Goal: Task Accomplishment & Management: Complete application form

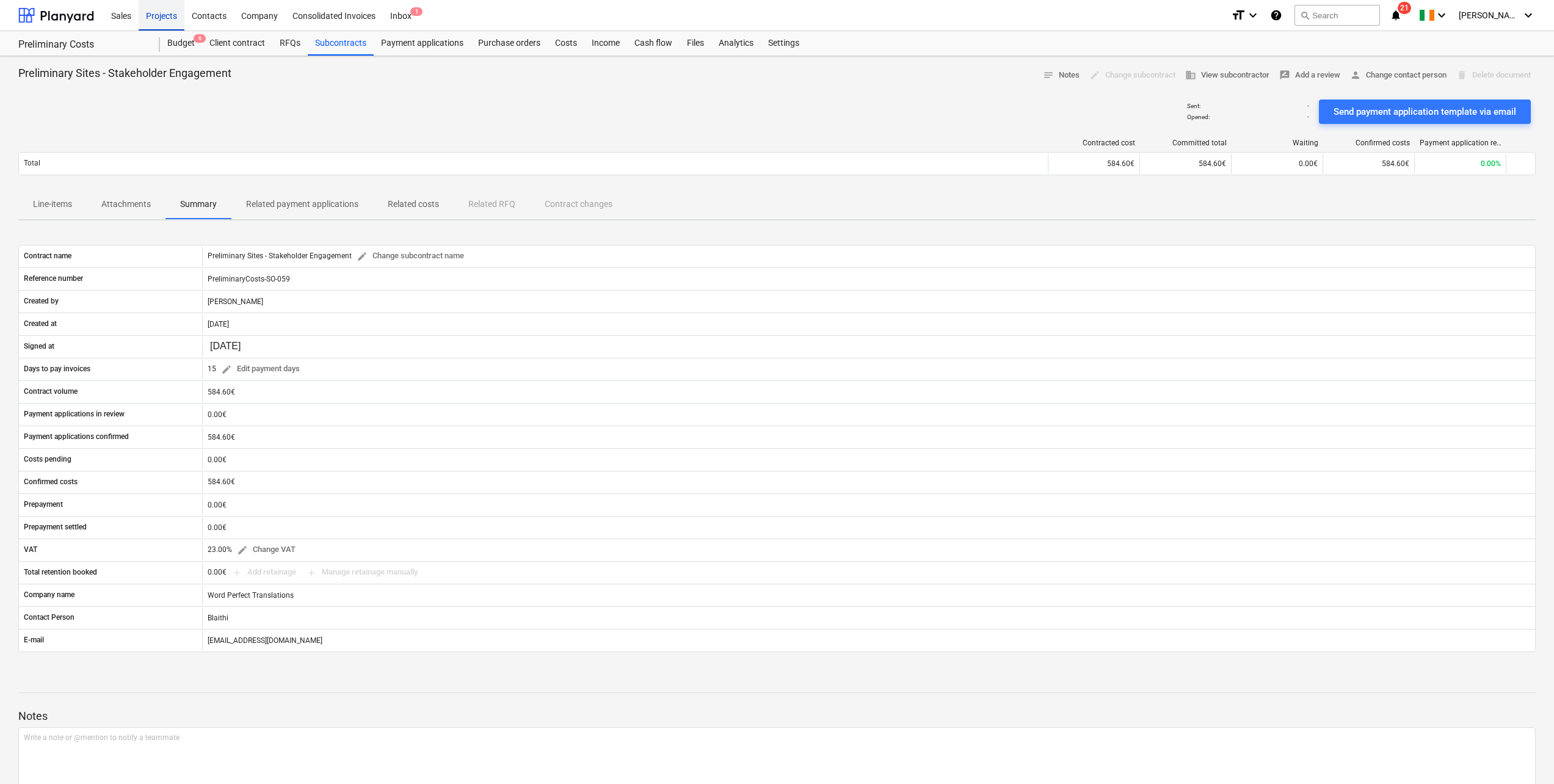
click at [160, 12] on div "Projects" at bounding box center [161, 15] width 46 height 31
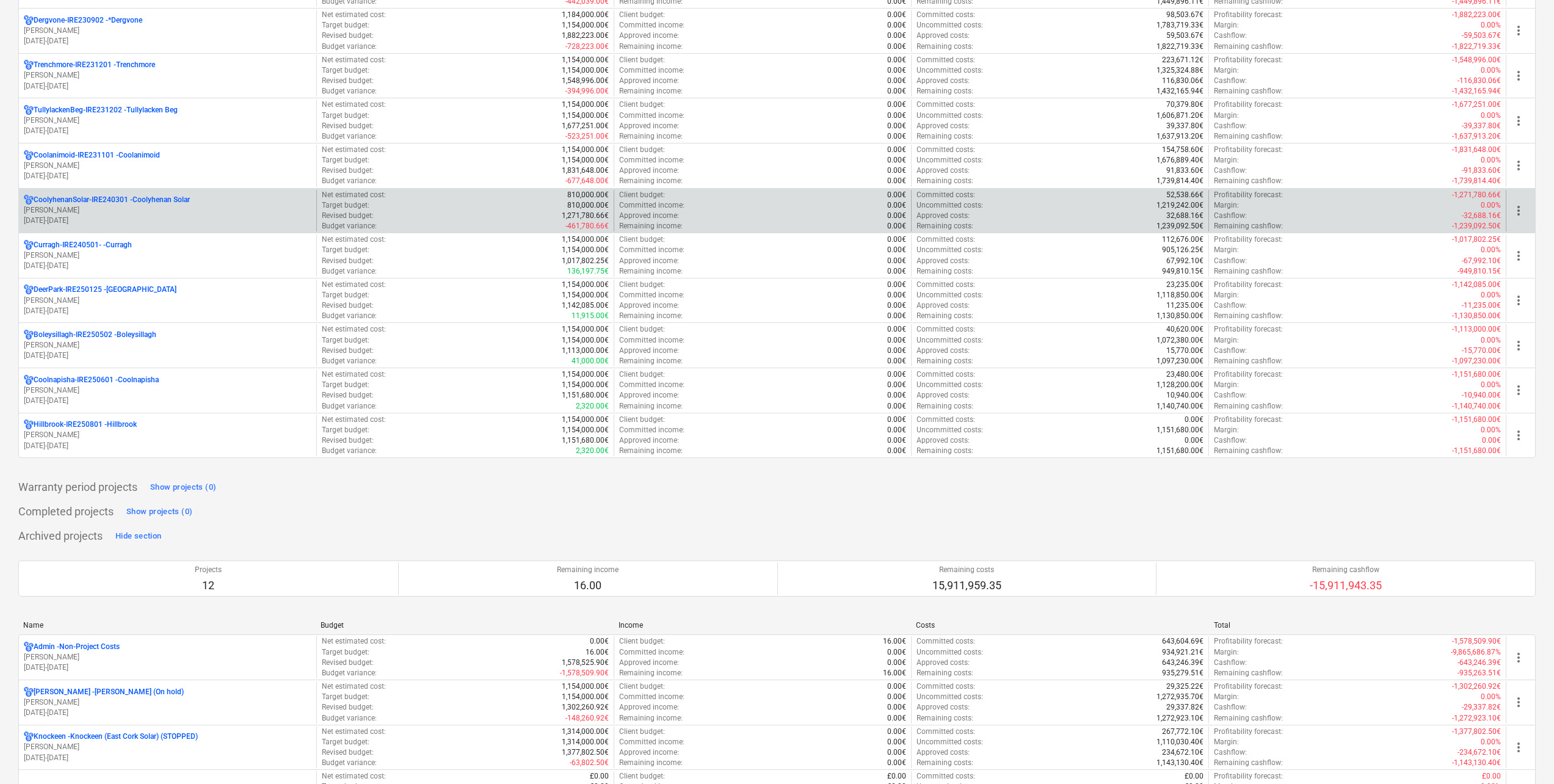
scroll to position [488, 0]
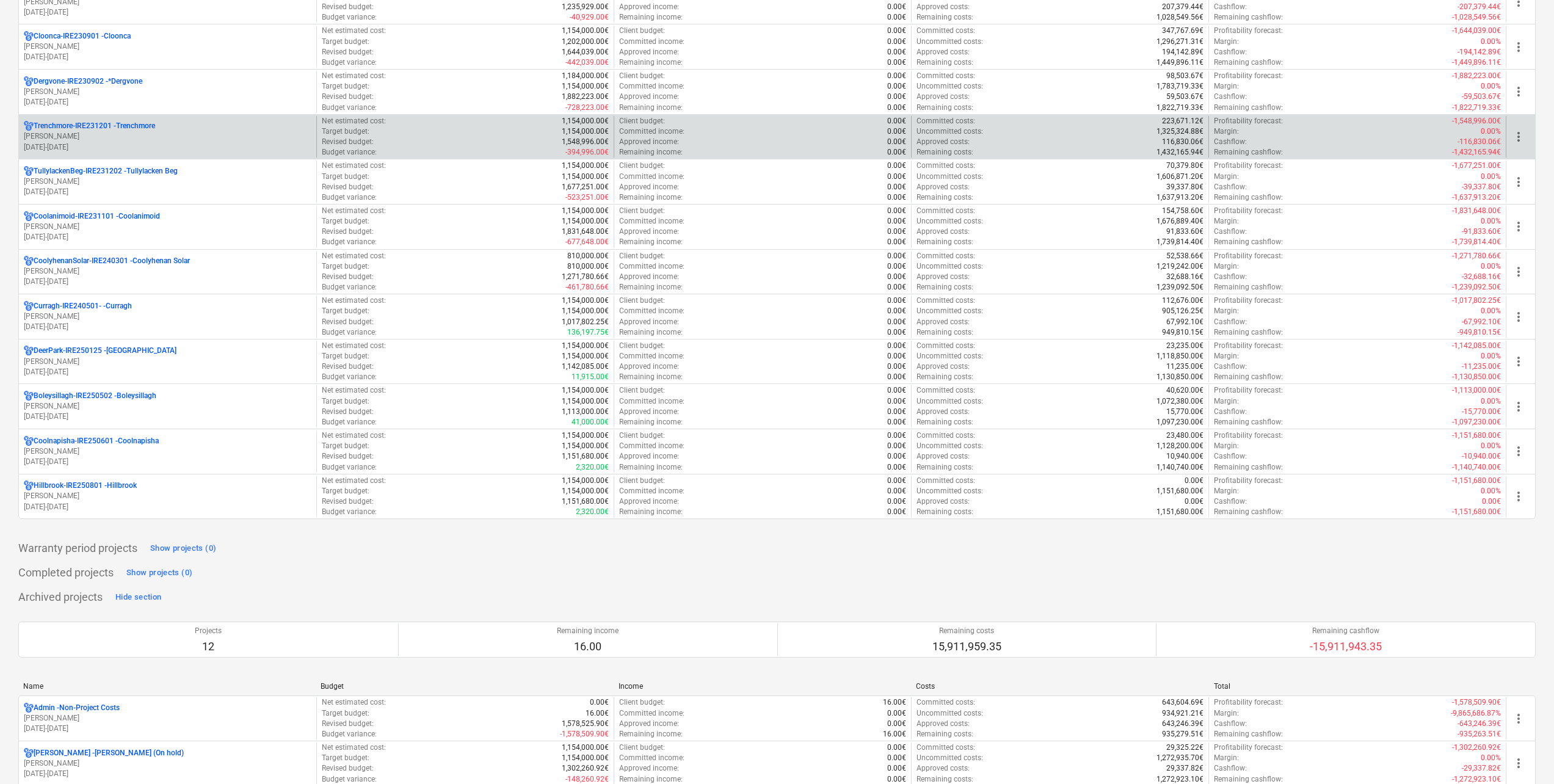
click at [143, 129] on p "Trenchmore-IRE231201 - Trenchmore" at bounding box center [94, 126] width 121 height 11
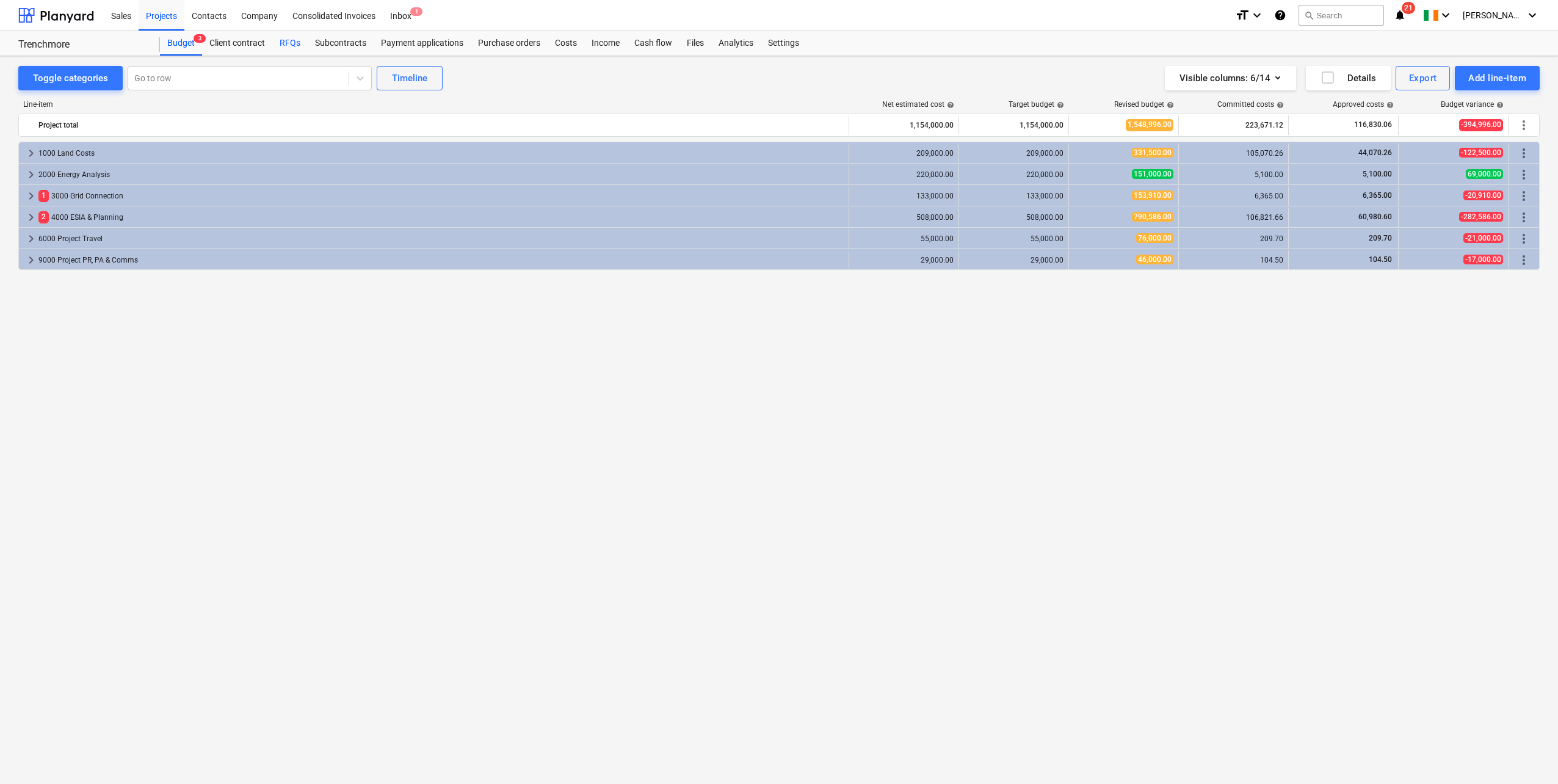
click at [292, 37] on div "RFQs" at bounding box center [290, 43] width 35 height 24
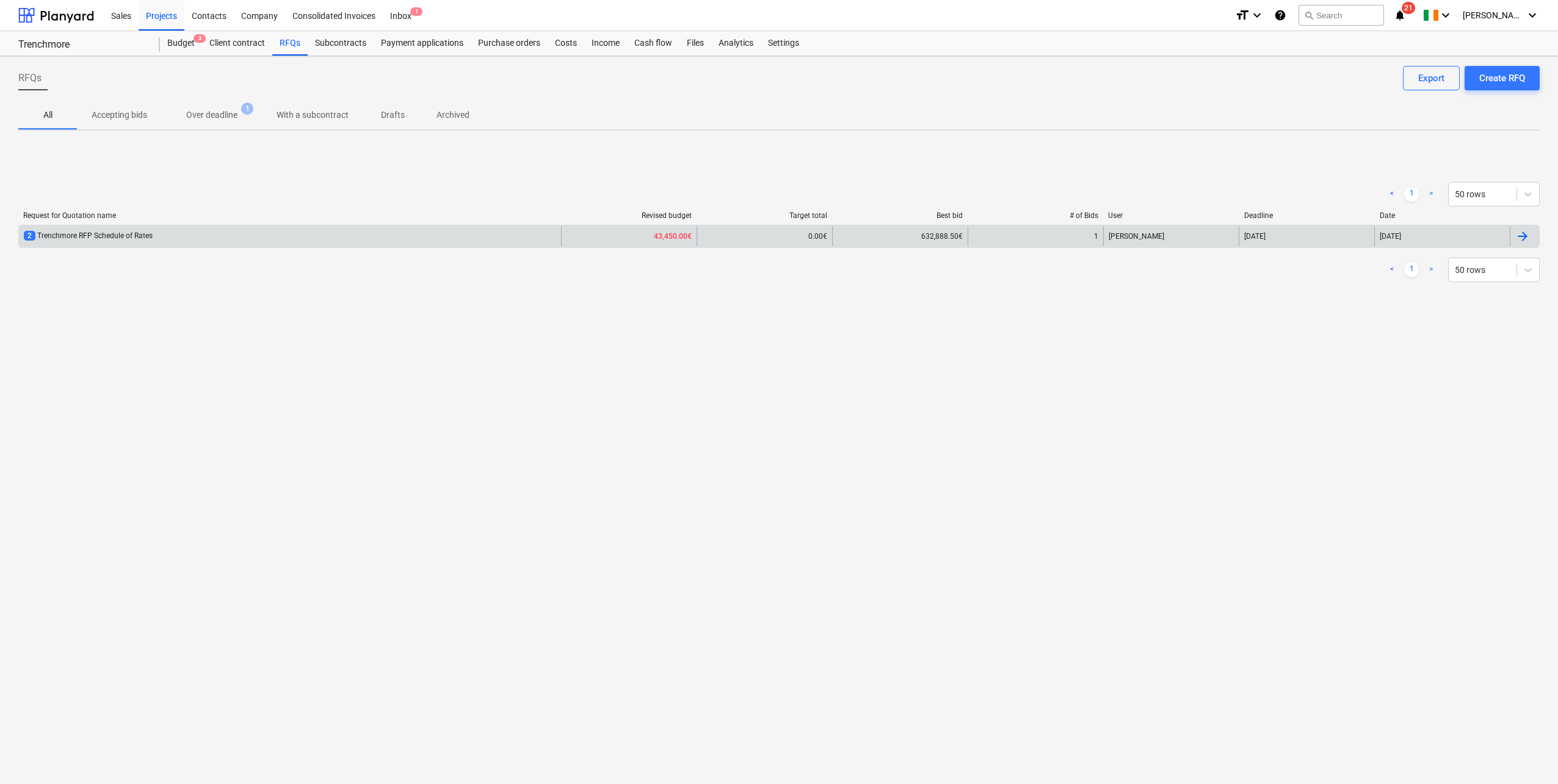
click at [205, 241] on div "2 Trenchmore RFP Schedule of Rates" at bounding box center [290, 236] width 542 height 19
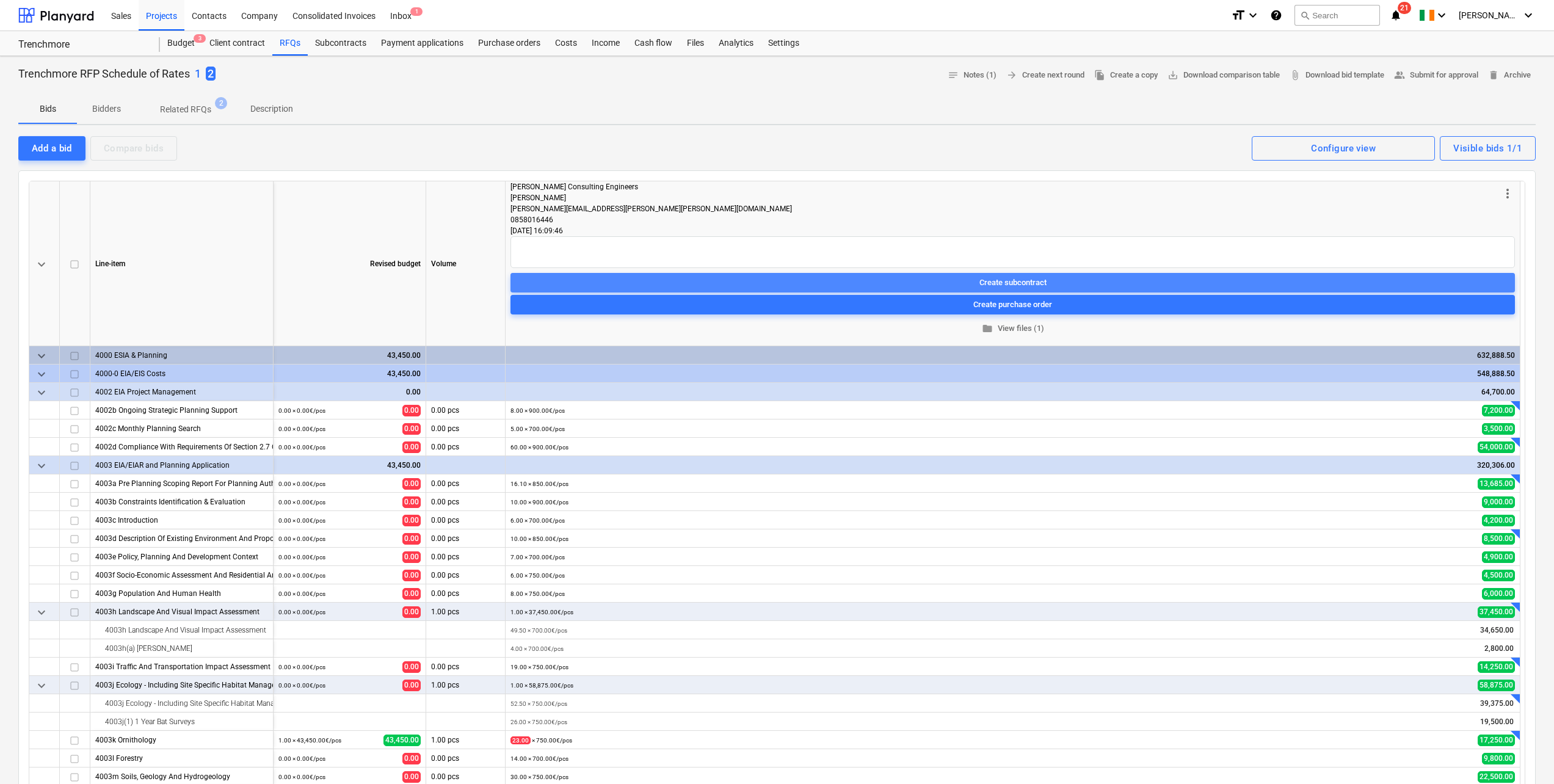
click at [1030, 276] on div "Create subcontract" at bounding box center [1013, 282] width 67 height 14
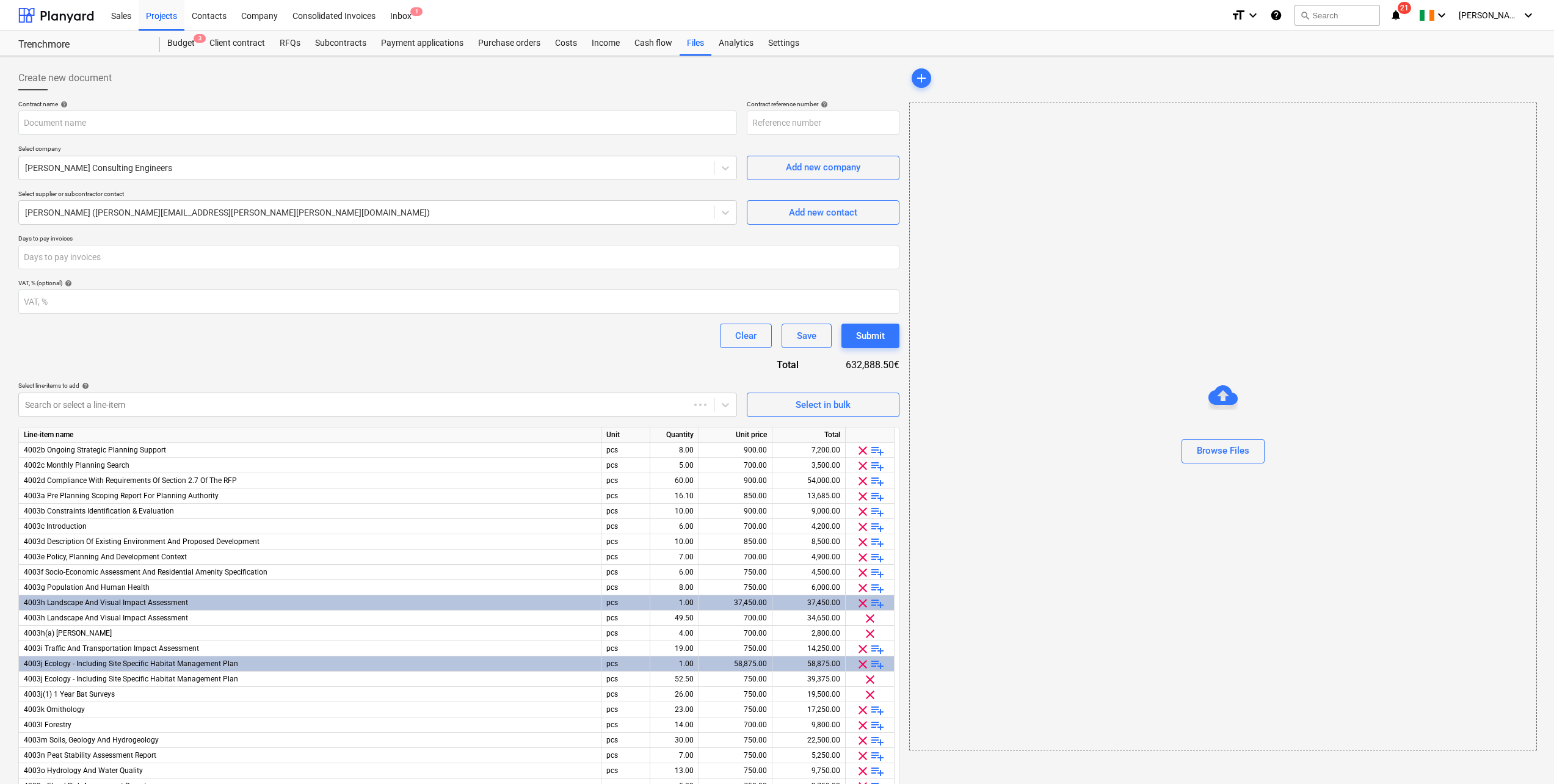
type input "Trenchmore-IRE231201-SO-014"
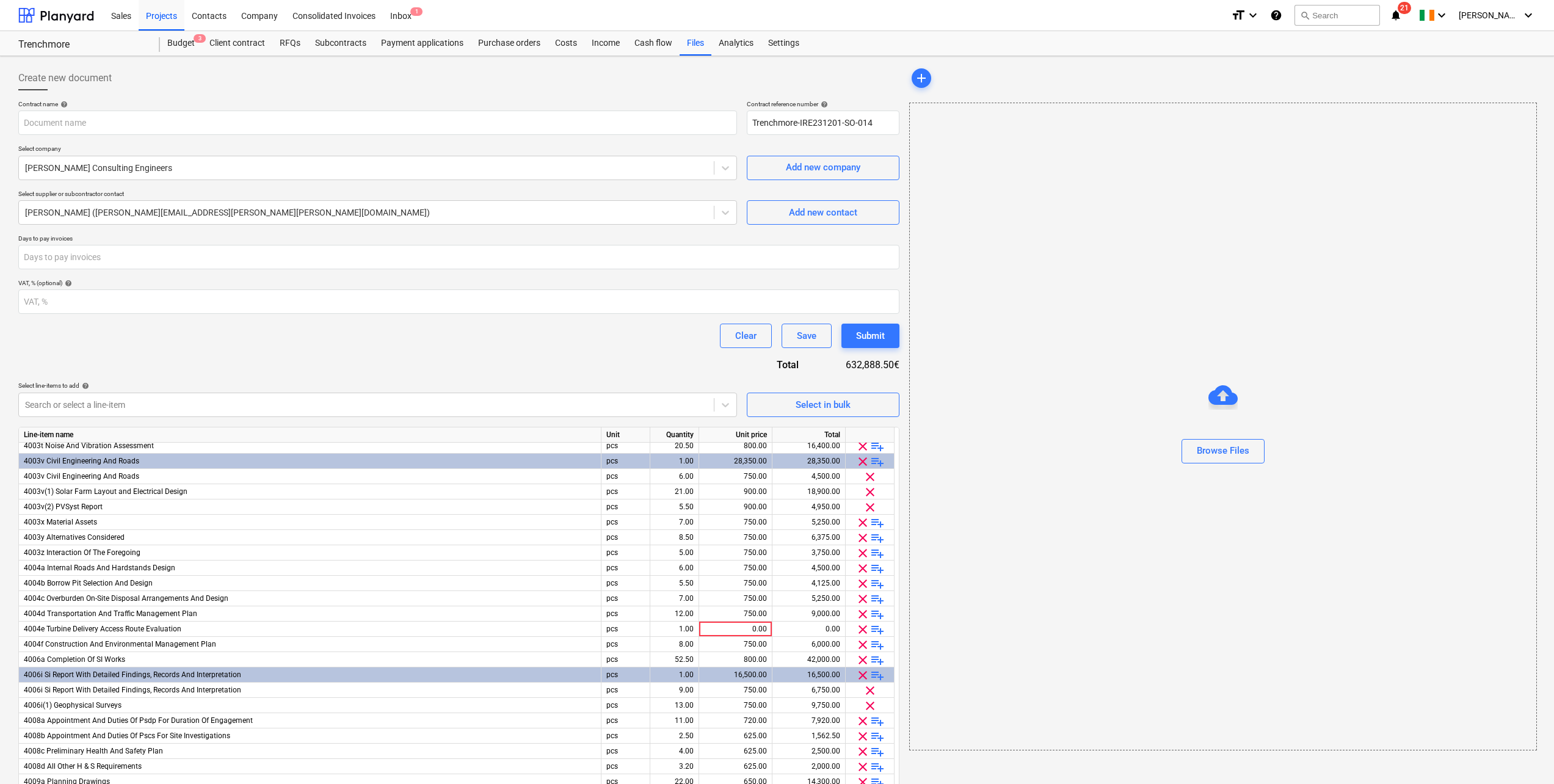
scroll to position [412, 0]
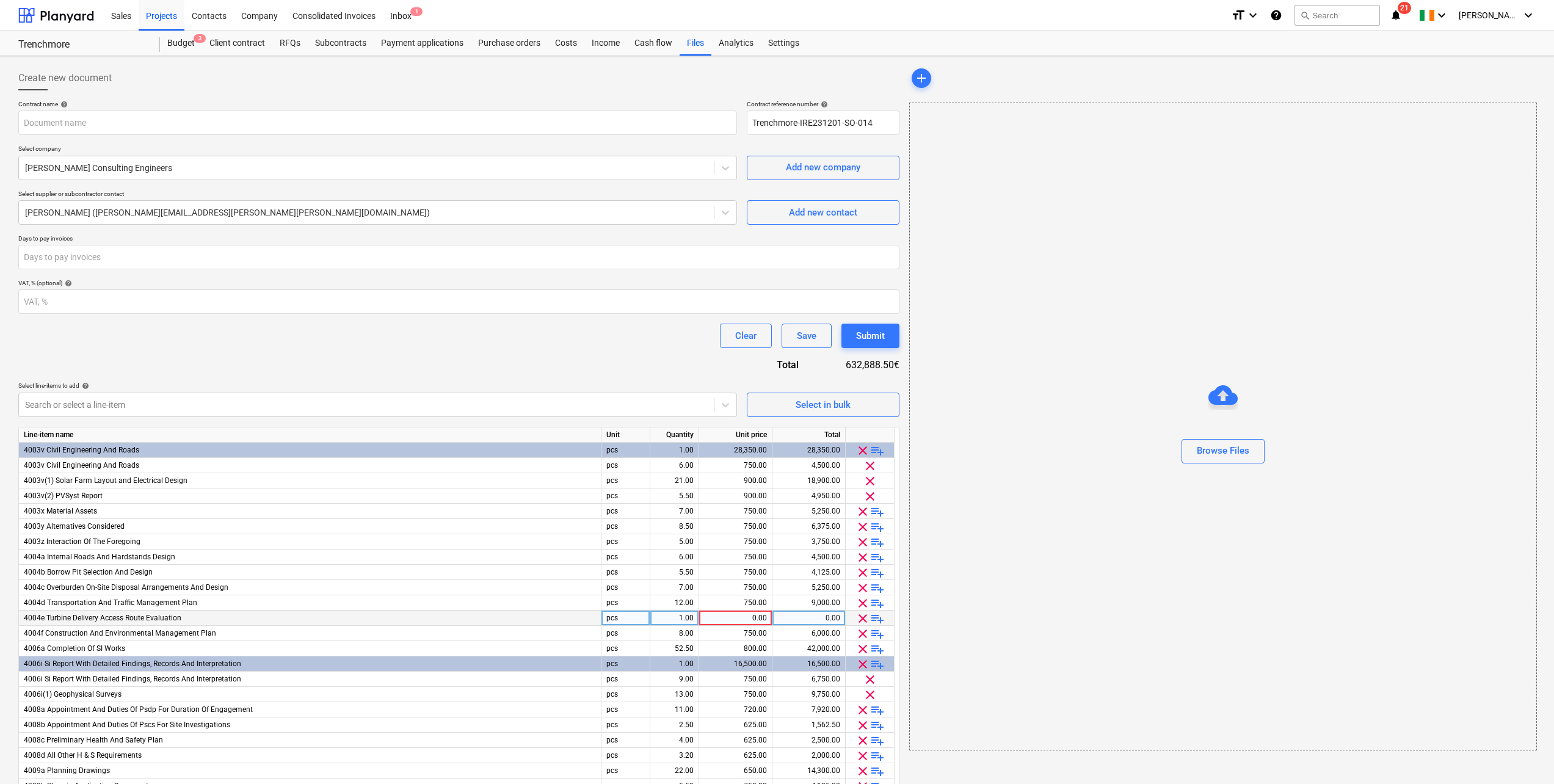
click at [754, 615] on div "0.00" at bounding box center [735, 618] width 63 height 15
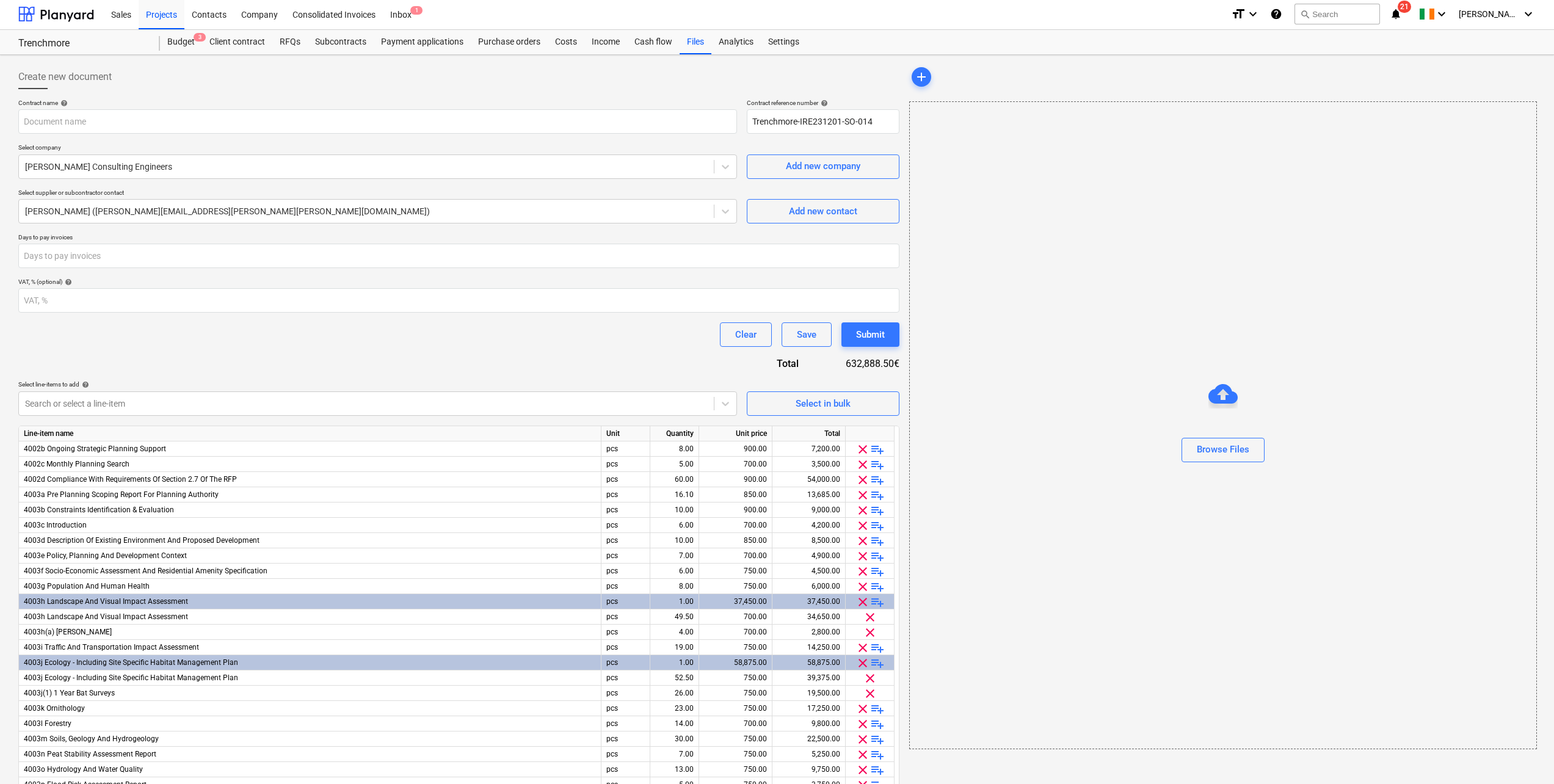
scroll to position [0, 0]
click at [163, 10] on div "Projects" at bounding box center [161, 15] width 46 height 31
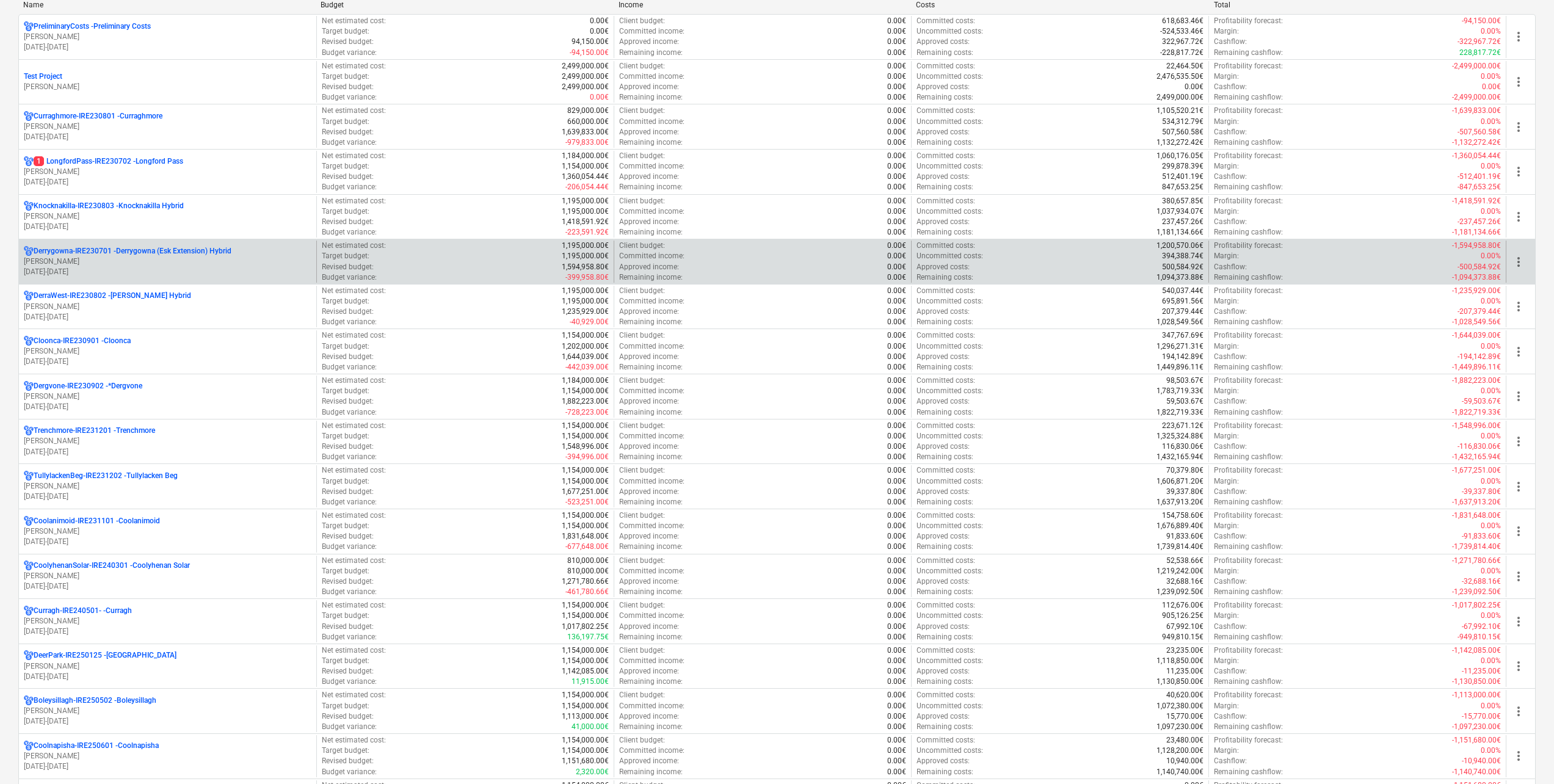
scroll to position [61, 0]
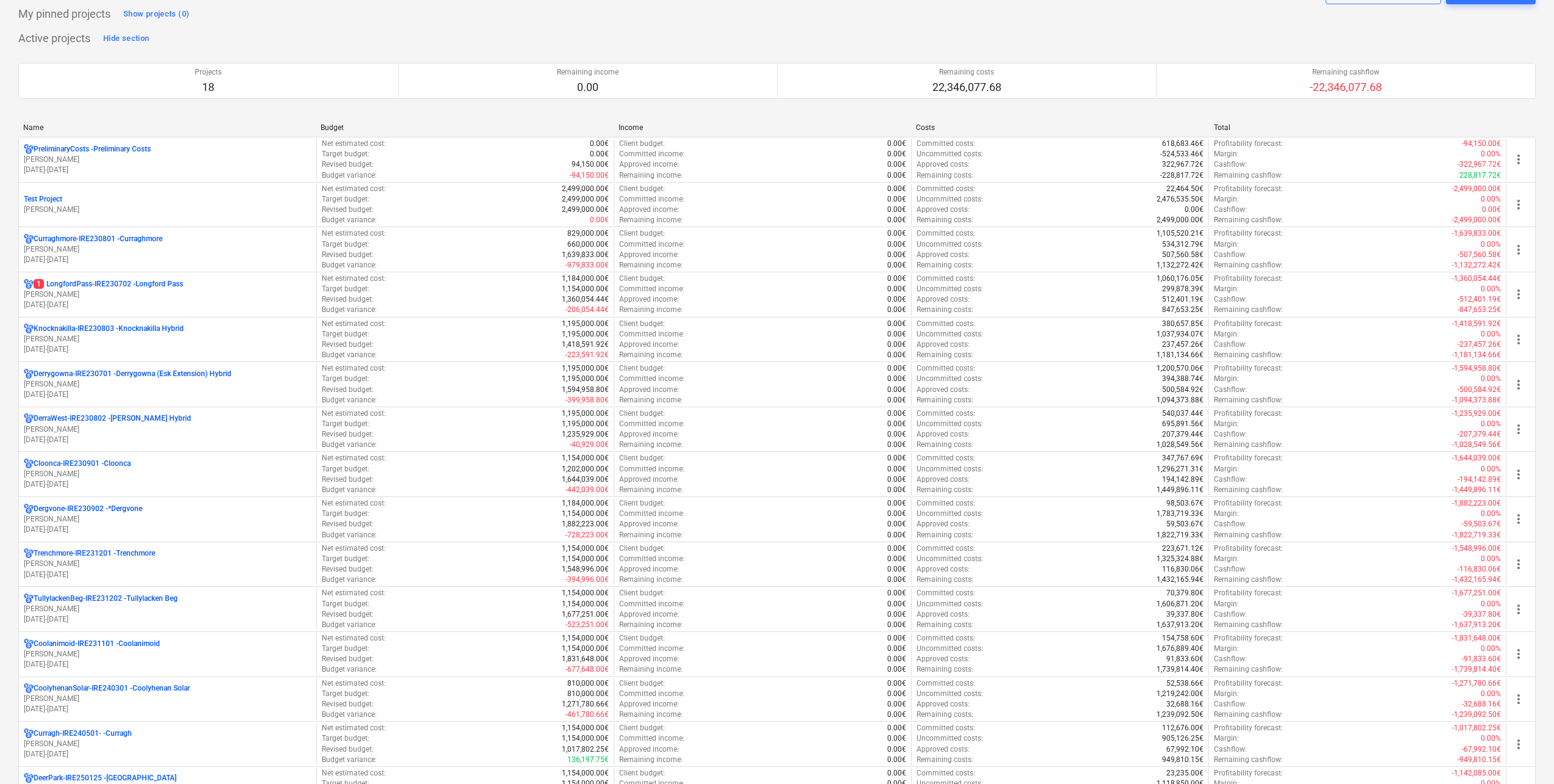
click at [170, 460] on div "Cloonca-IRE230901 - Cloonca" at bounding box center [168, 464] width 288 height 11
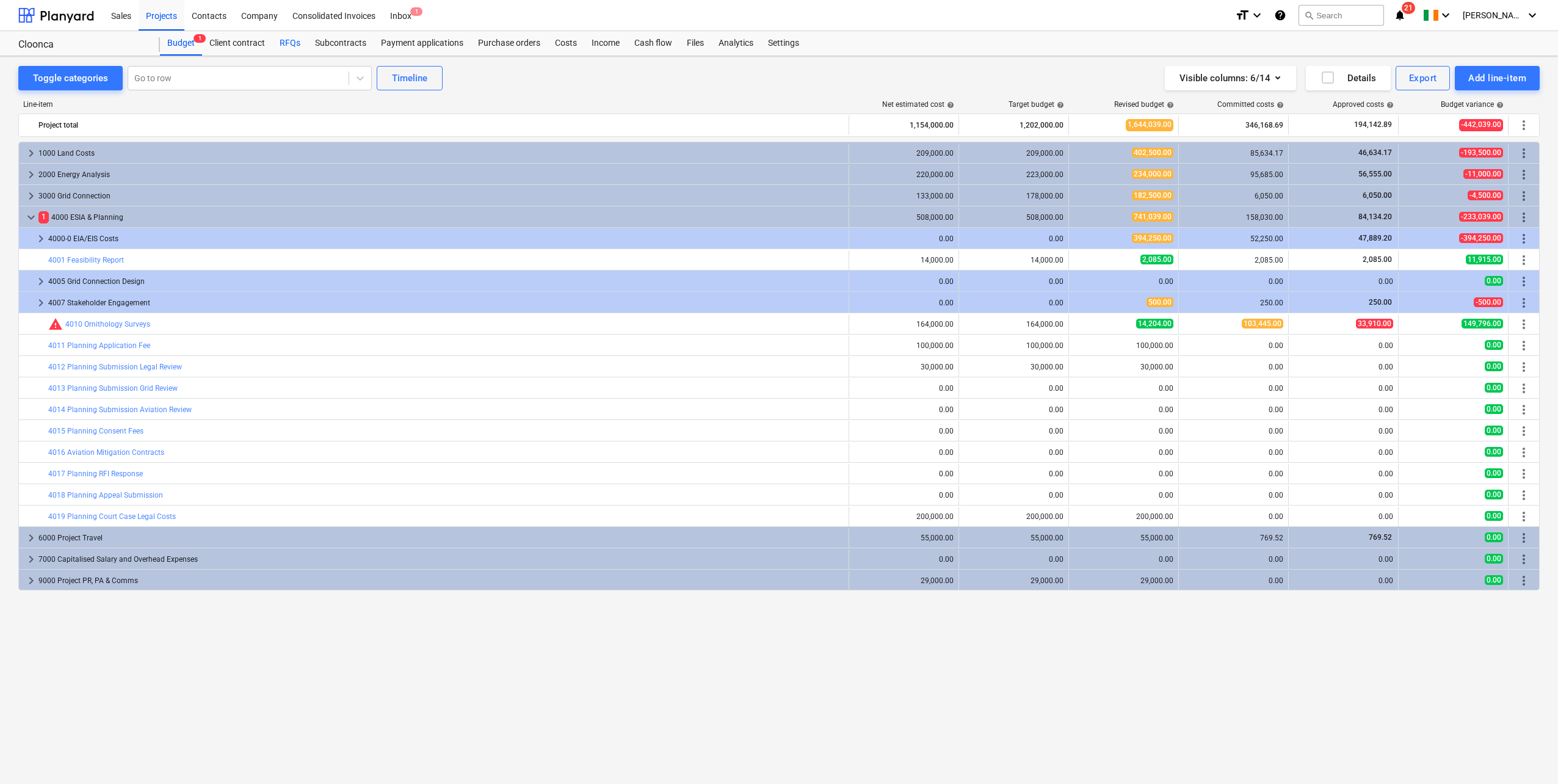
click at [293, 46] on div "RFQs" at bounding box center [290, 43] width 35 height 24
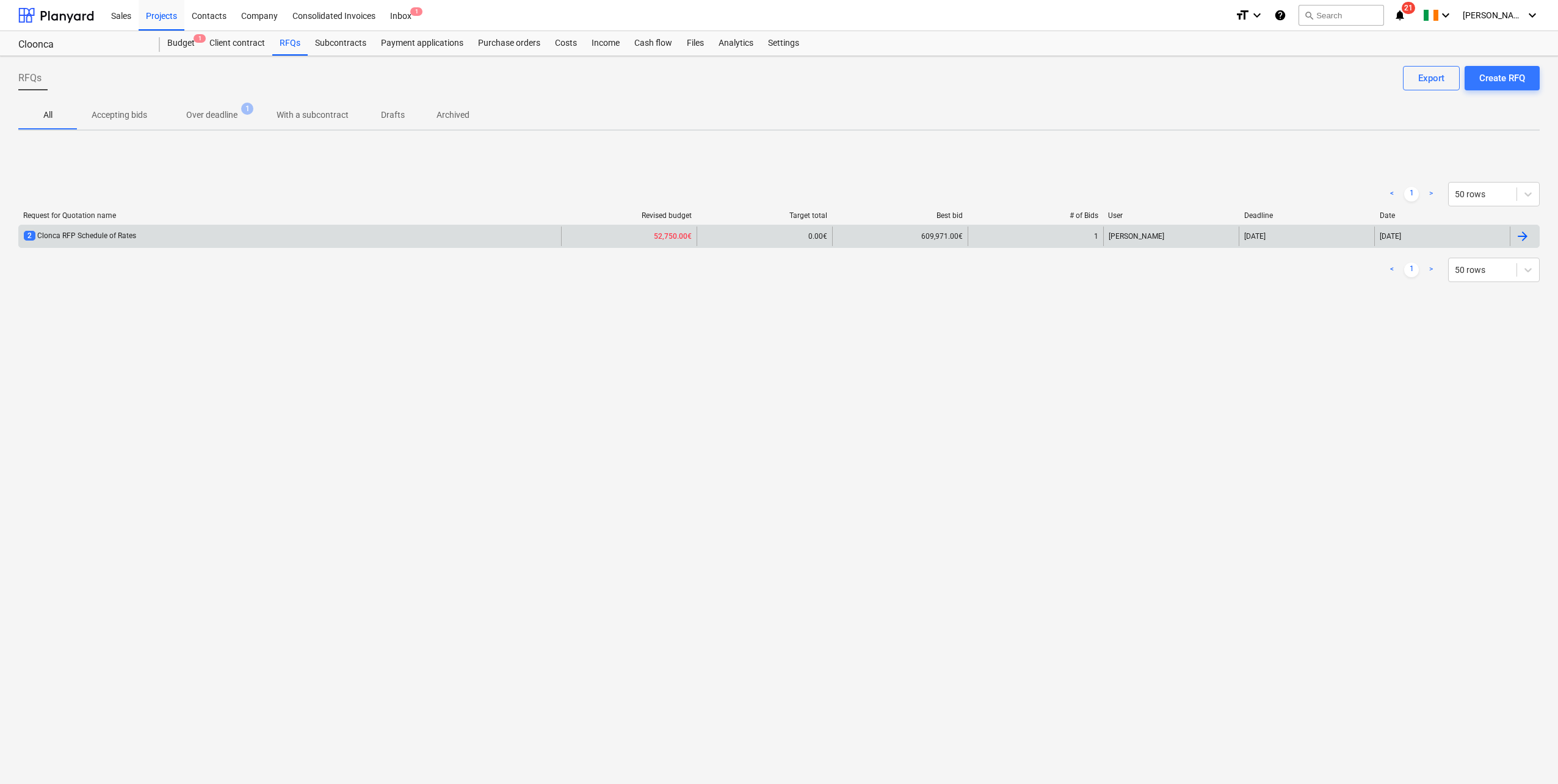
click at [122, 229] on div "2 Clonca RFP Schedule of Rates" at bounding box center [290, 236] width 542 height 19
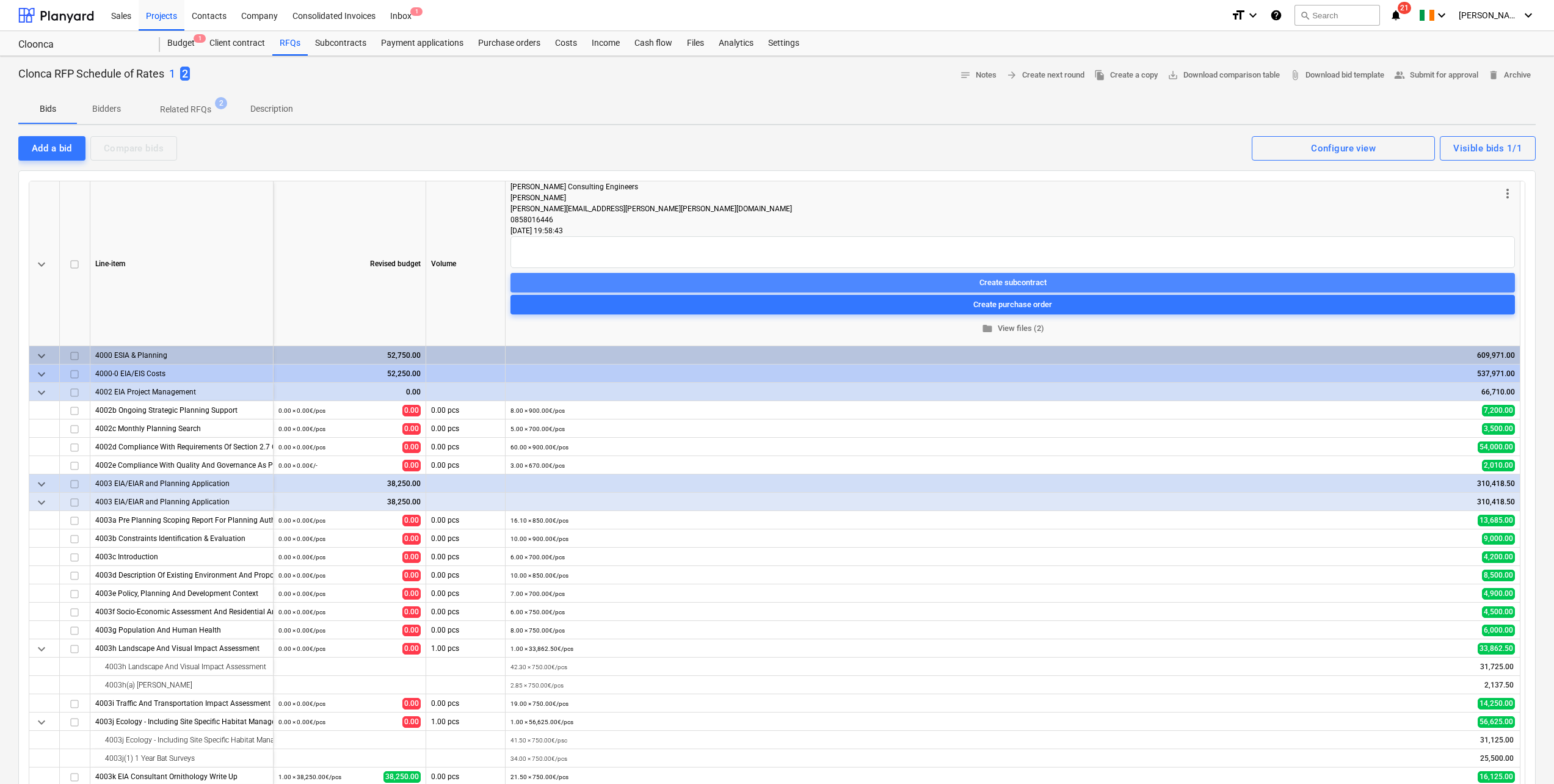
click at [1015, 277] on div "Create subcontract" at bounding box center [1013, 282] width 67 height 14
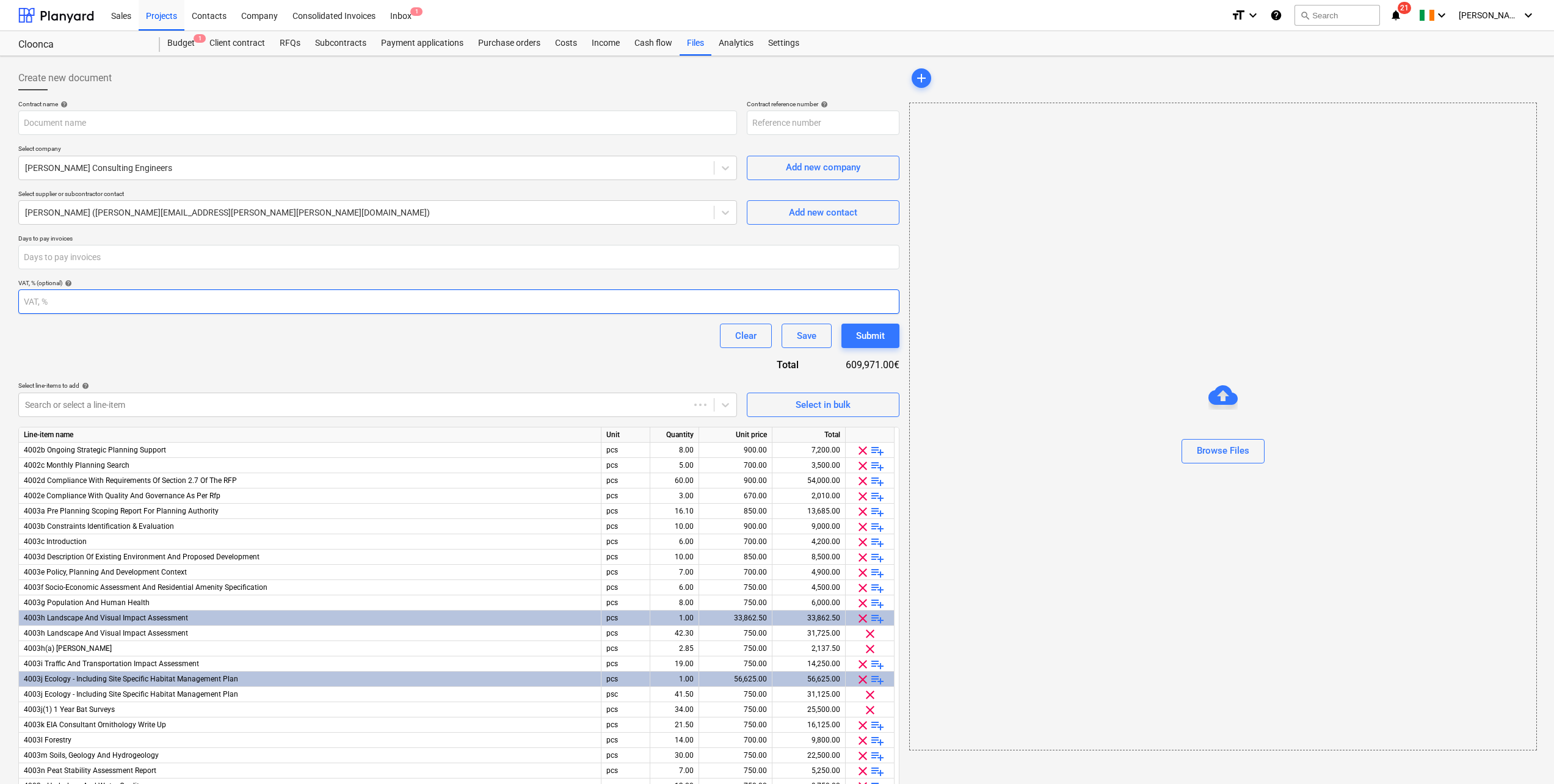
type input "Cloonca-IRE230901-SO-025"
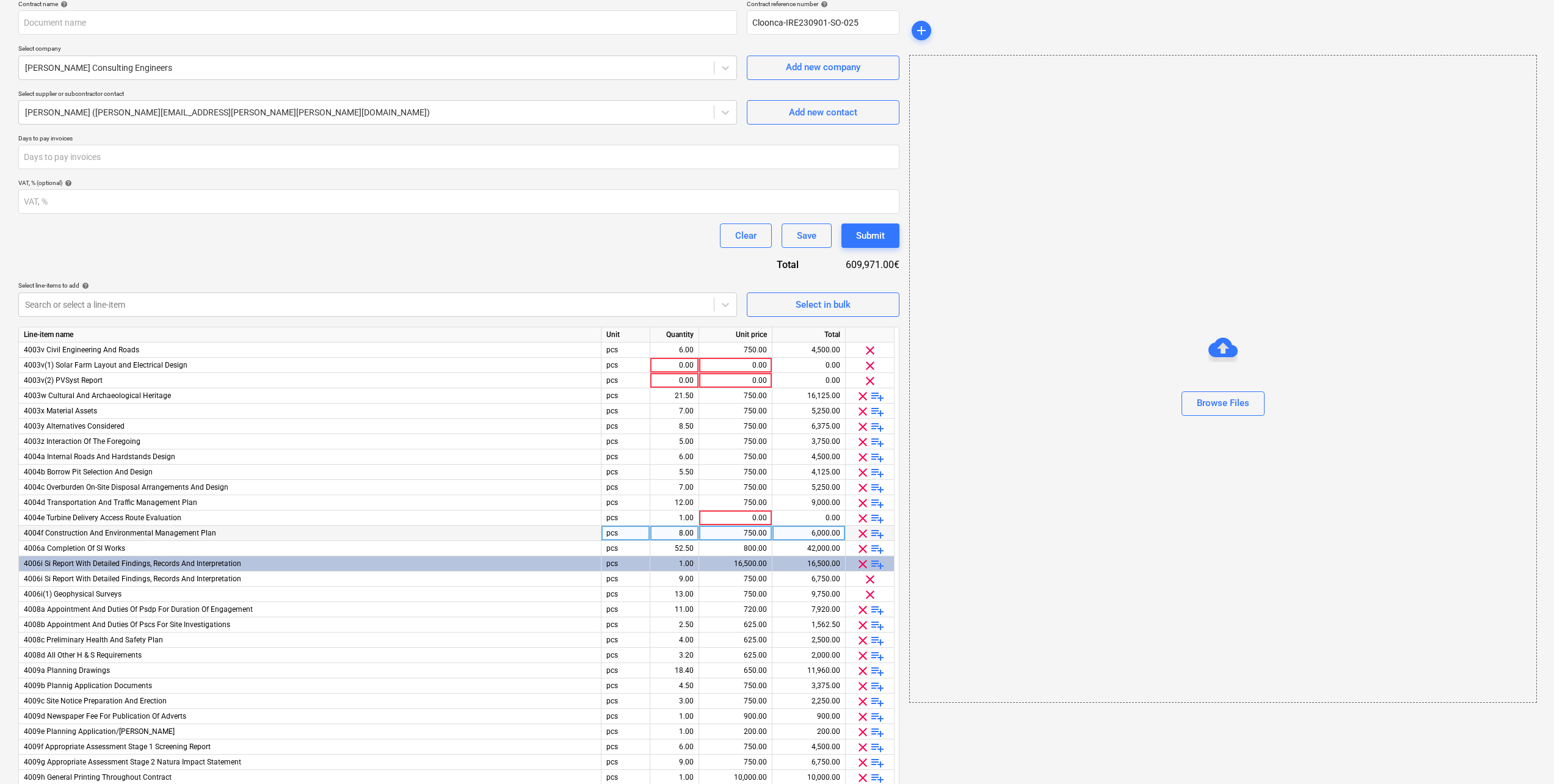
scroll to position [122, 0]
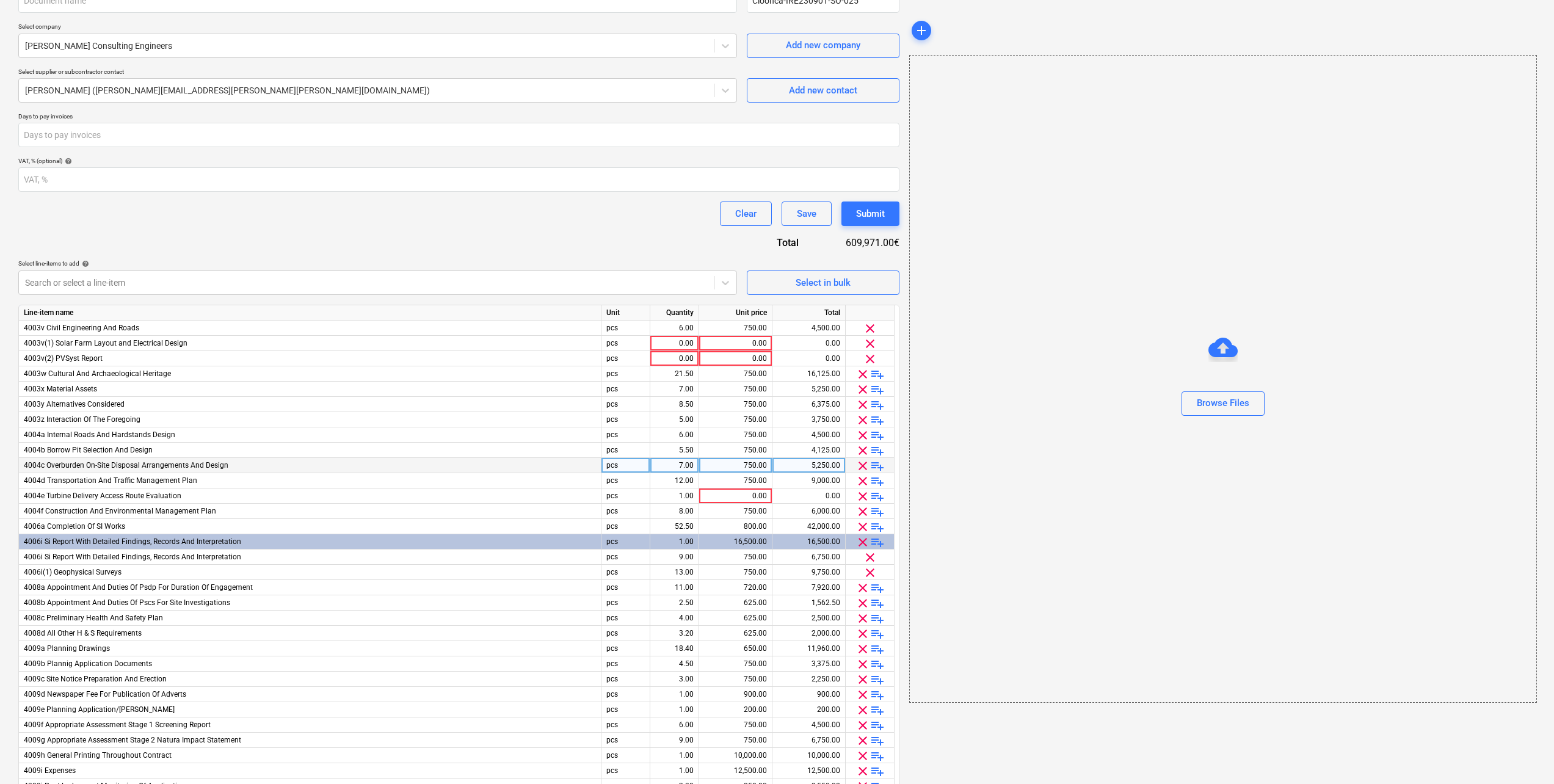
click at [760, 464] on div "750.00" at bounding box center [735, 466] width 63 height 15
click at [757, 444] on div "750.00" at bounding box center [735, 450] width 63 height 15
click at [757, 429] on div "750.00" at bounding box center [735, 435] width 63 height 15
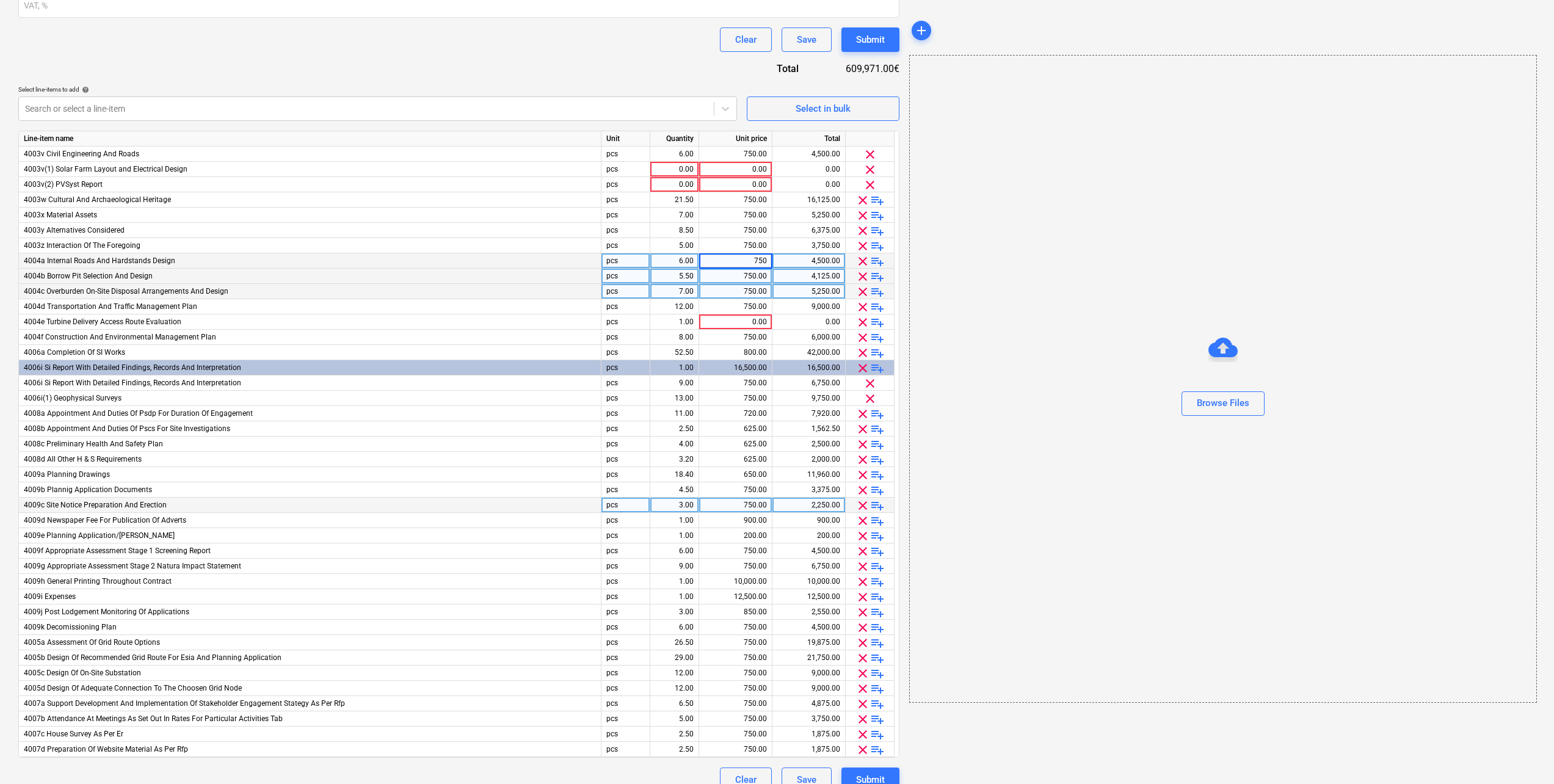
scroll to position [305, 0]
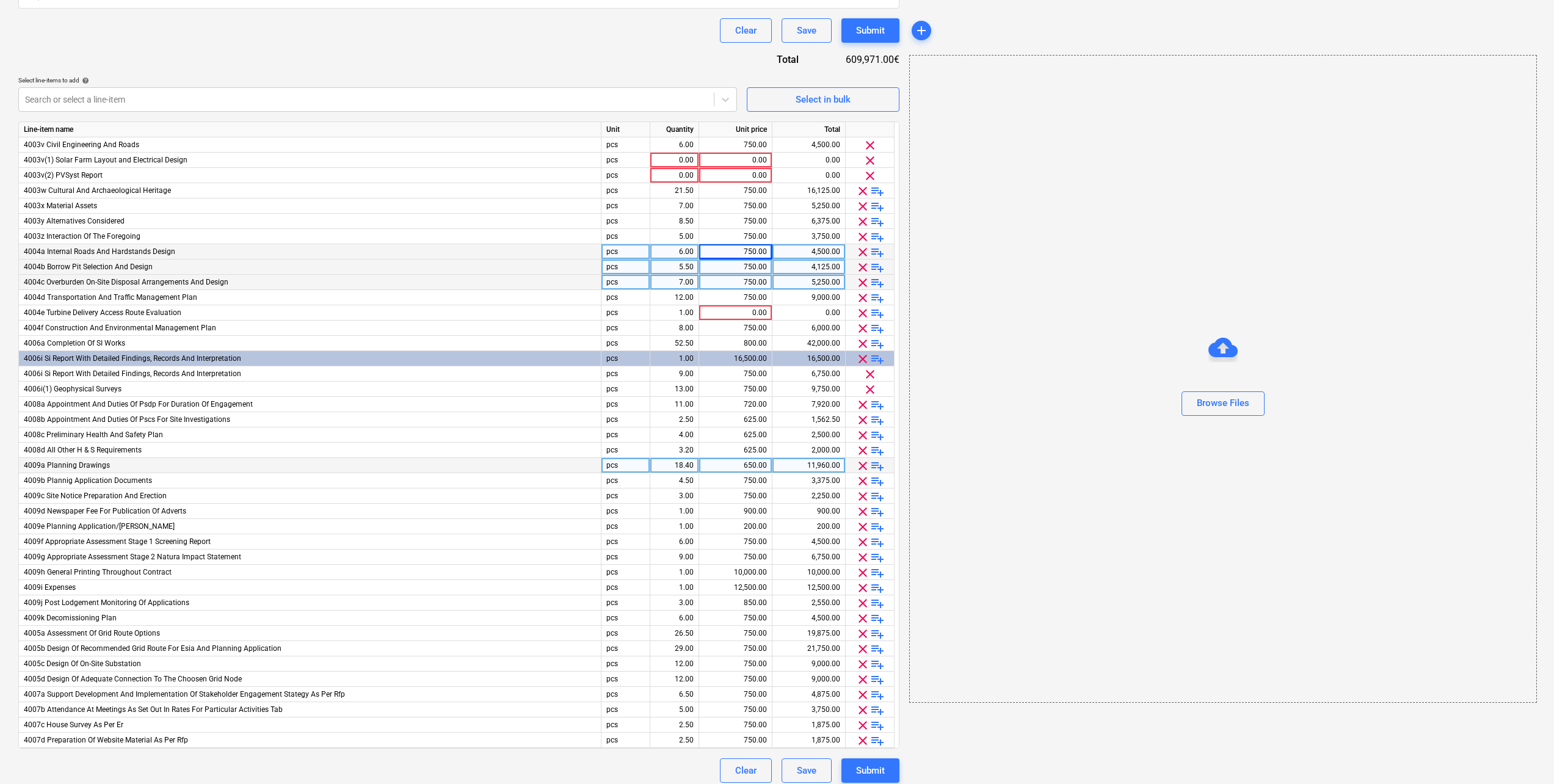
click at [746, 466] on div "650.00" at bounding box center [735, 466] width 63 height 15
click at [623, 248] on div "pcs" at bounding box center [626, 252] width 49 height 15
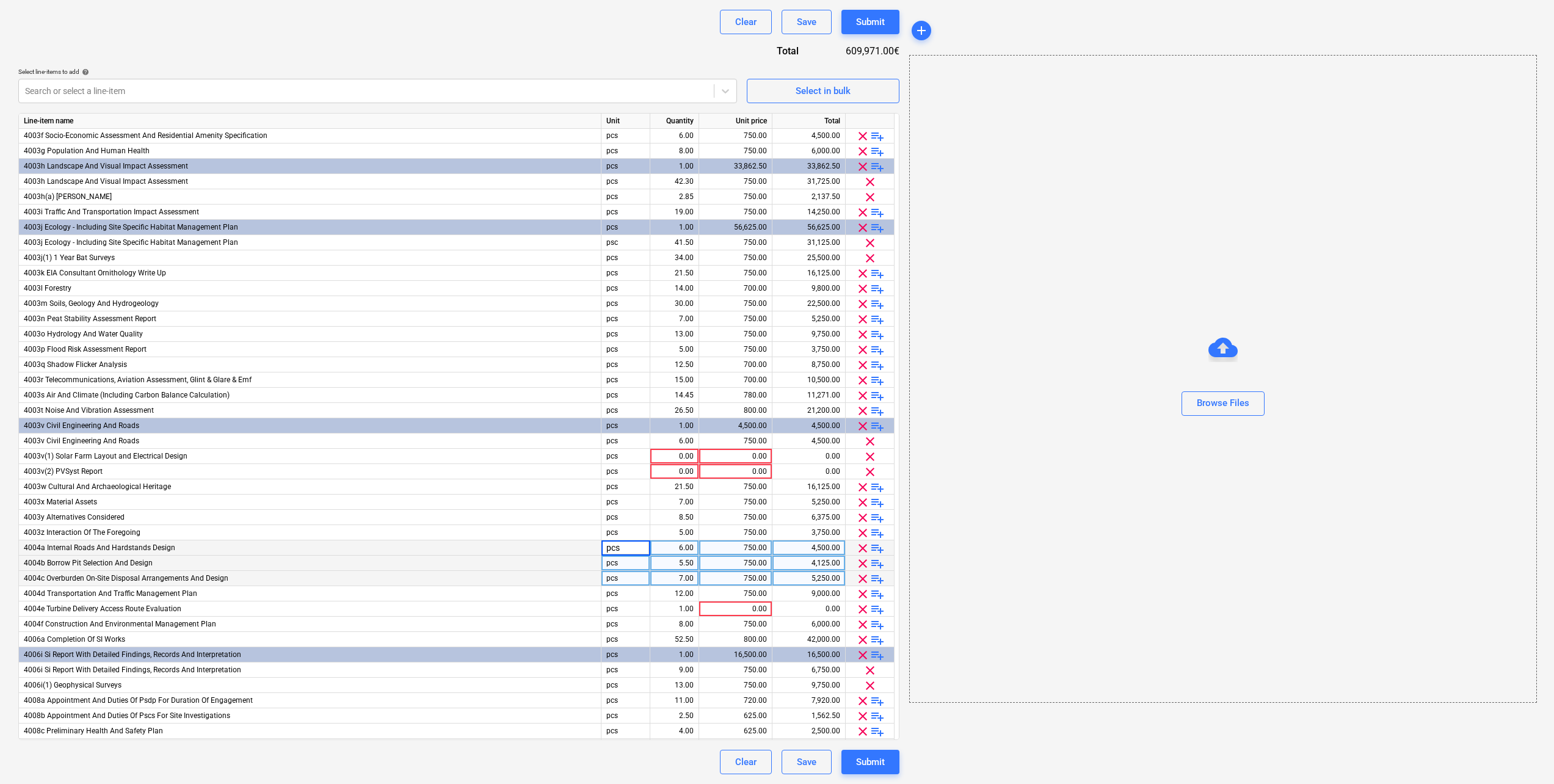
scroll to position [138, 0]
click at [534, 88] on div at bounding box center [366, 90] width 682 height 12
click at [505, 89] on div at bounding box center [366, 90] width 682 height 12
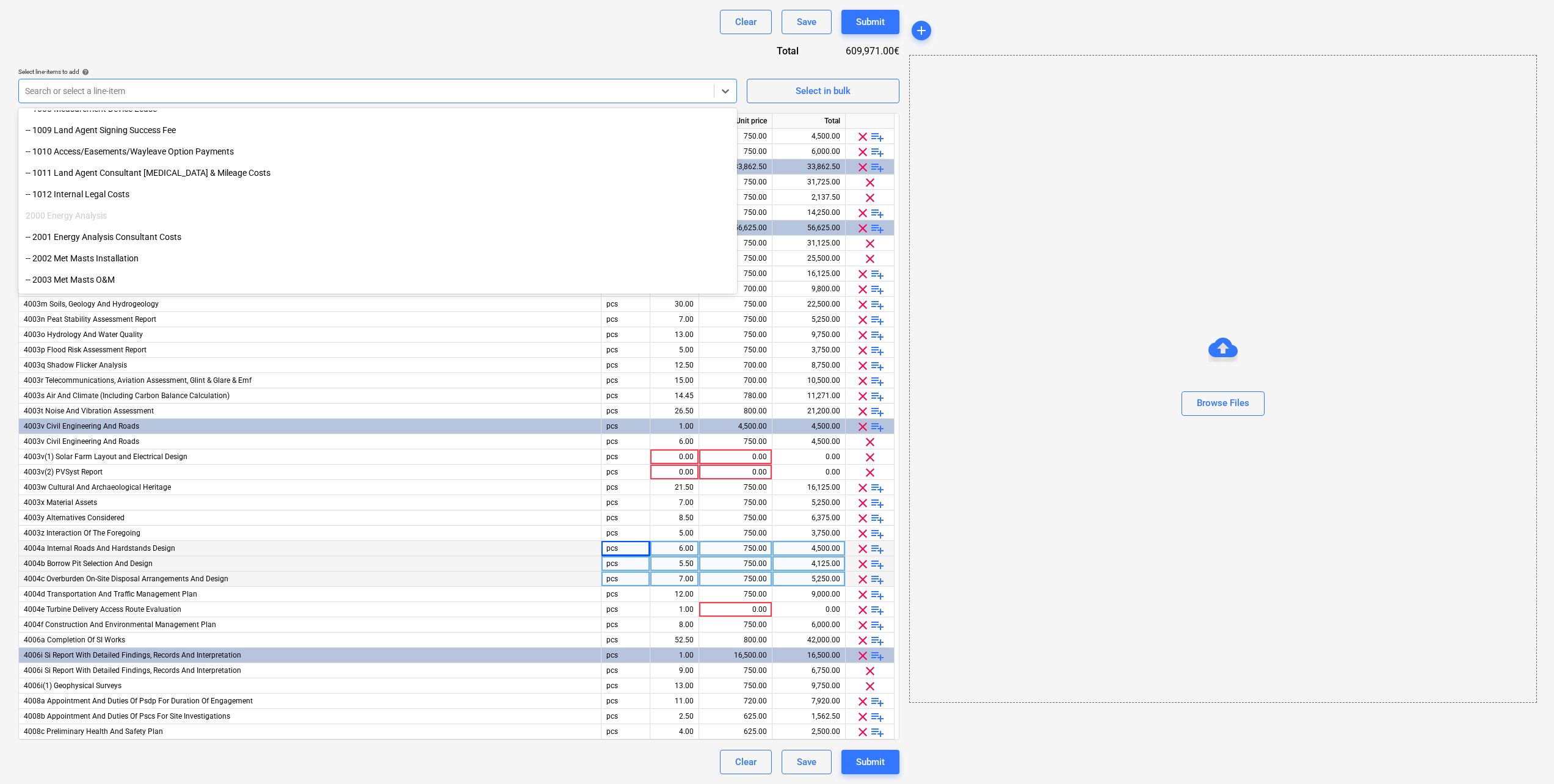
scroll to position [183, 0]
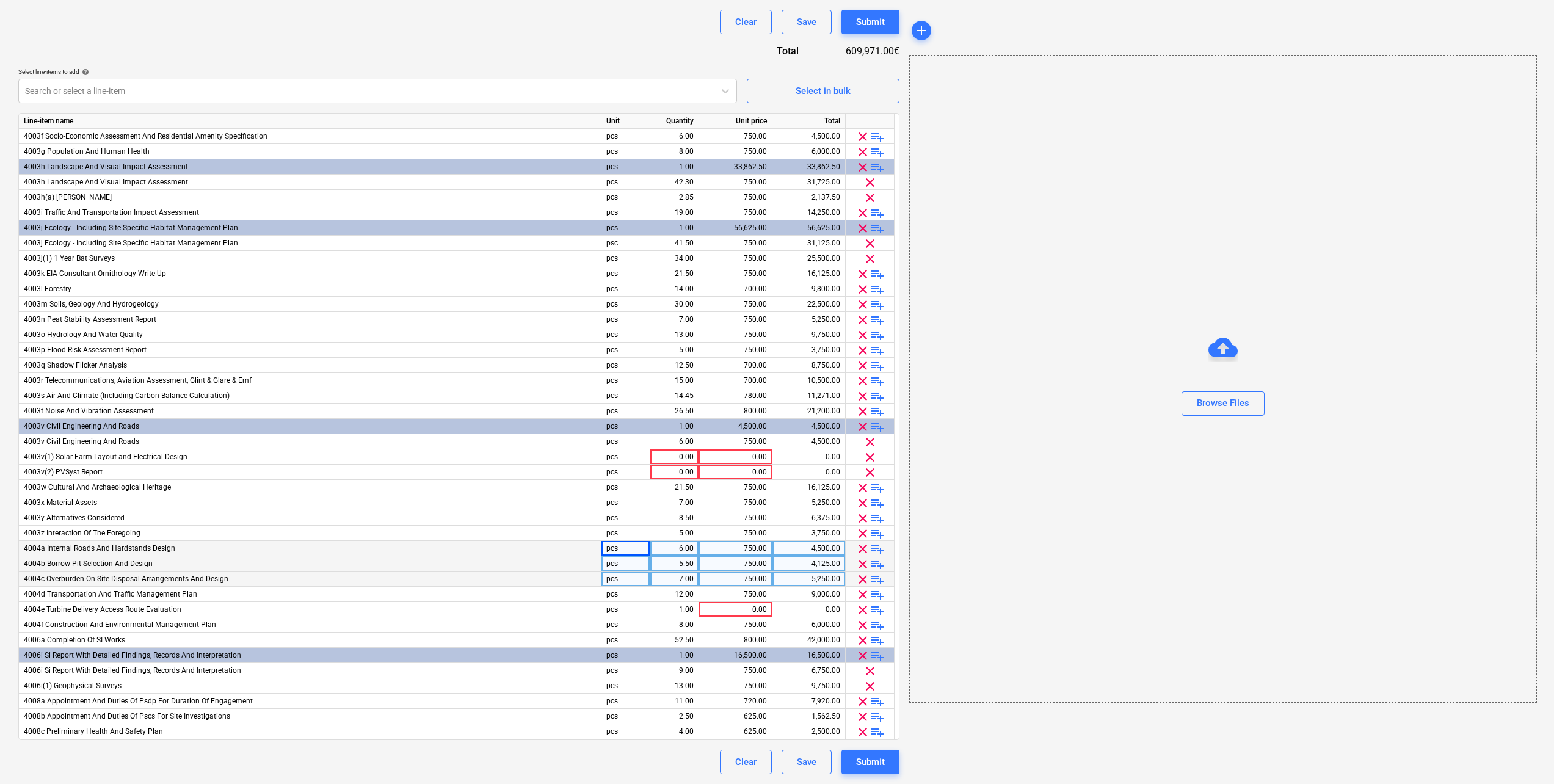
click at [552, 53] on div "Contract name help Contract reference number help Cloonca-IRE230901-SO-025 Sele…" at bounding box center [459, 280] width 881 height 988
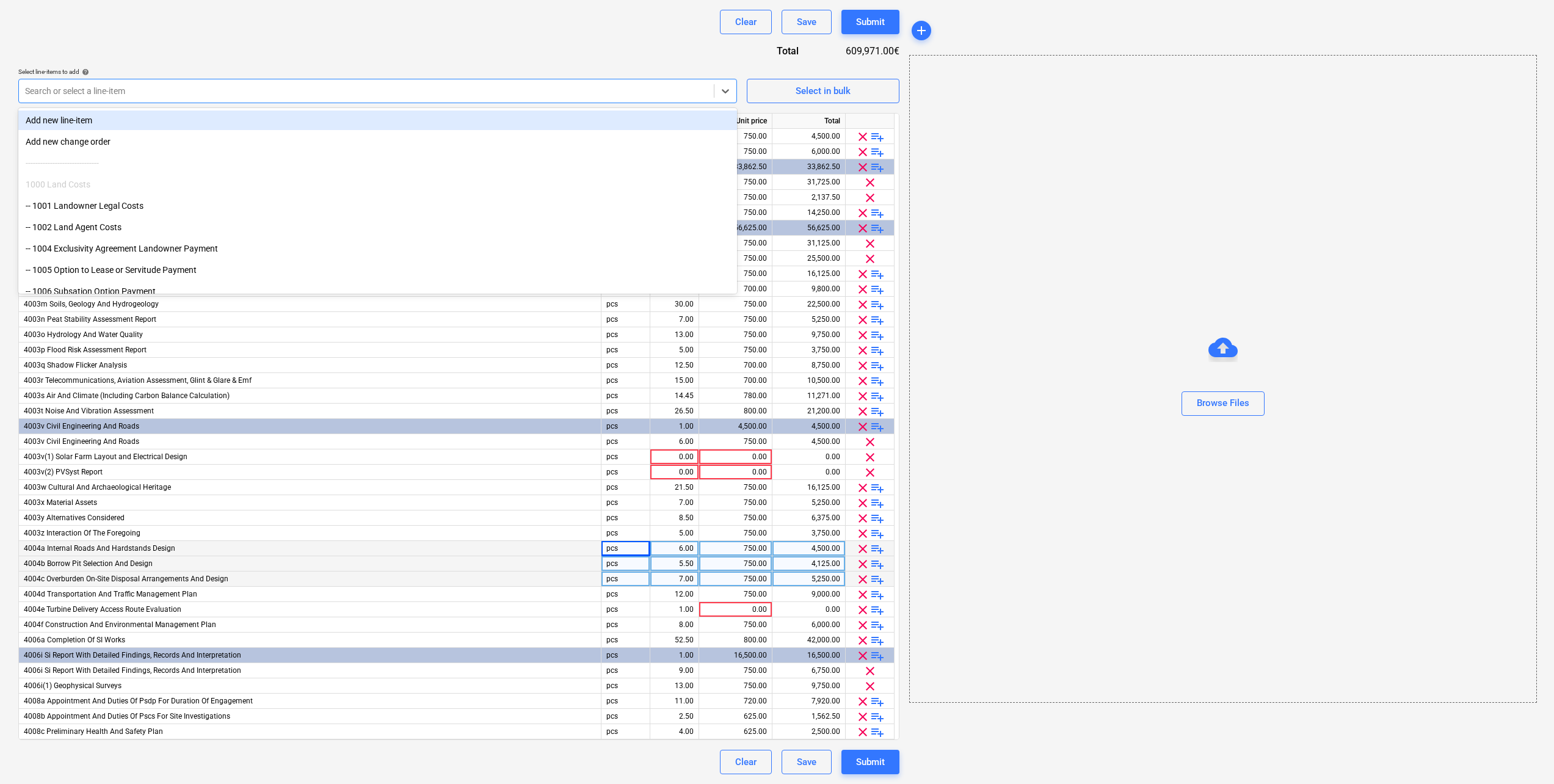
click at [278, 89] on div at bounding box center [366, 90] width 682 height 12
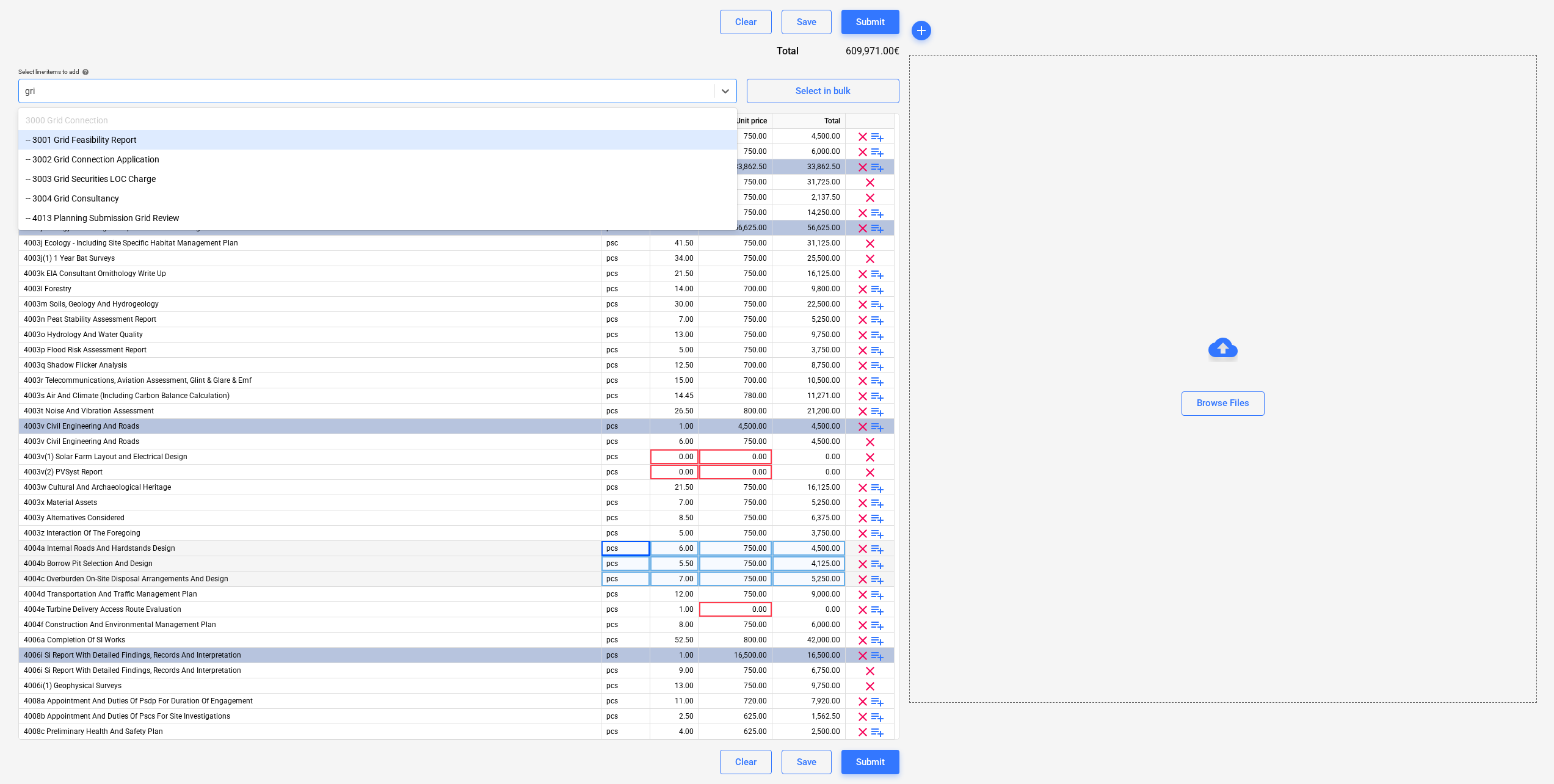
type input "gri"
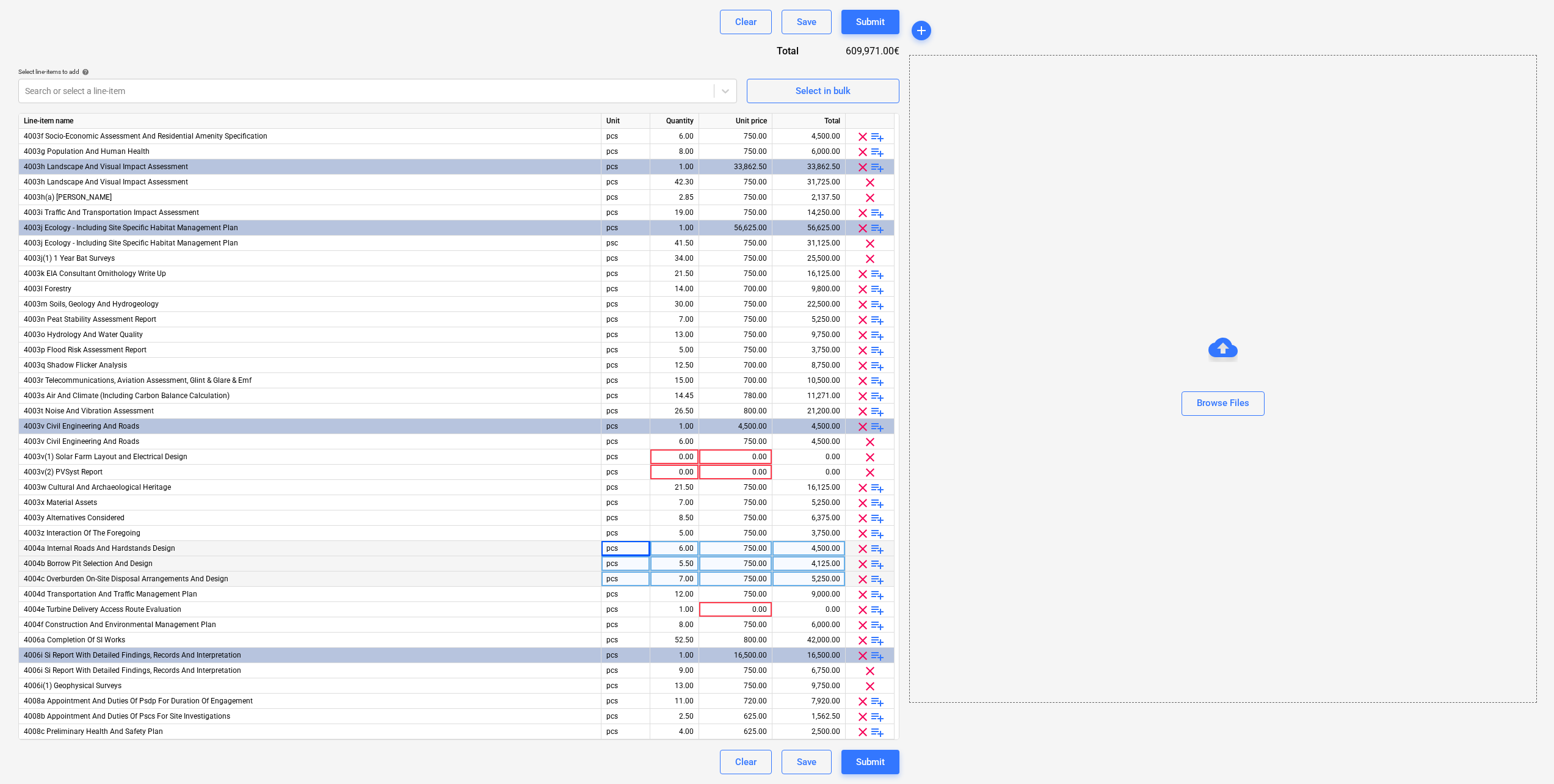
click at [169, 26] on div "Clear Save Submit" at bounding box center [459, 22] width 881 height 24
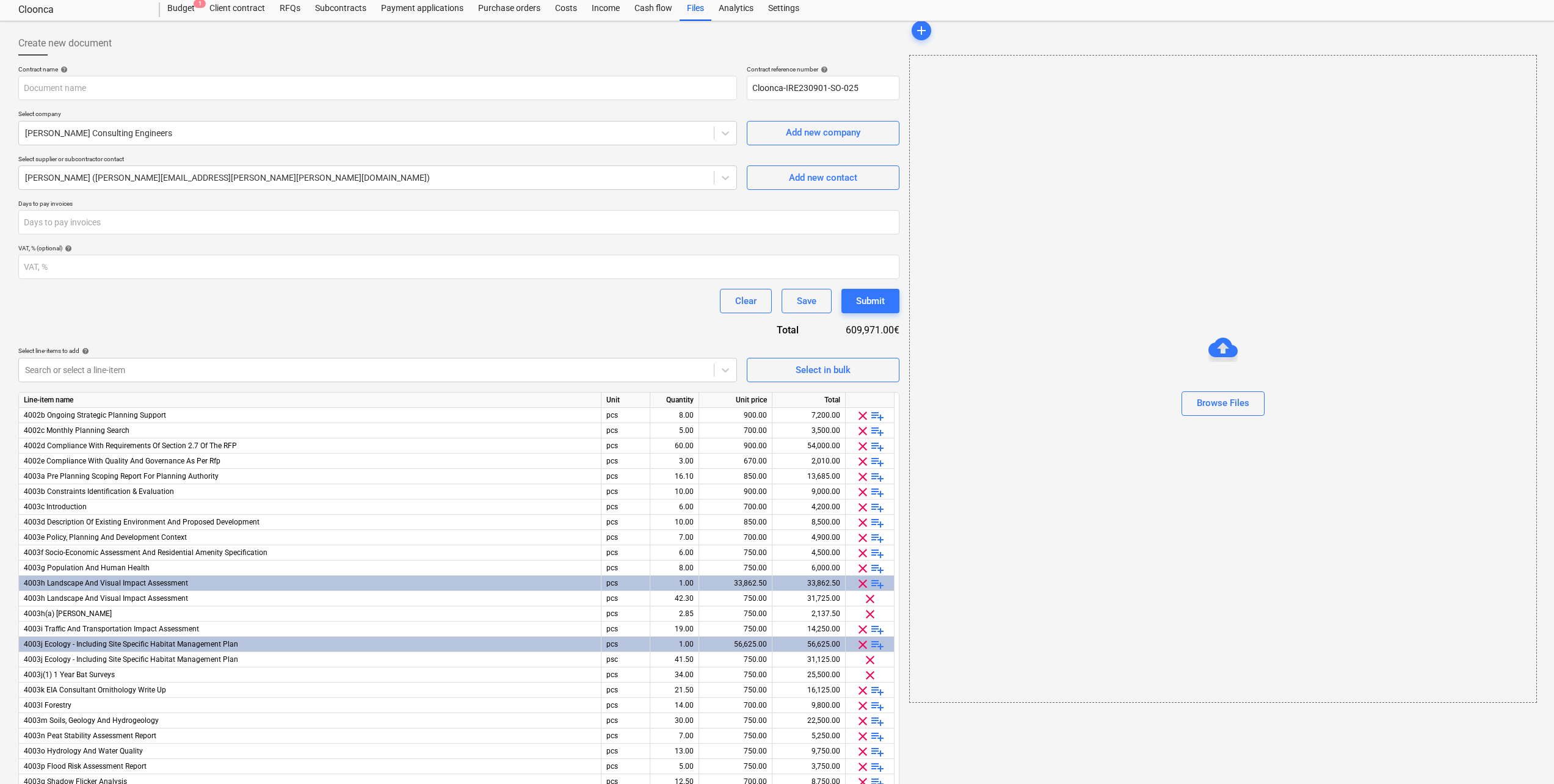
scroll to position [0, 0]
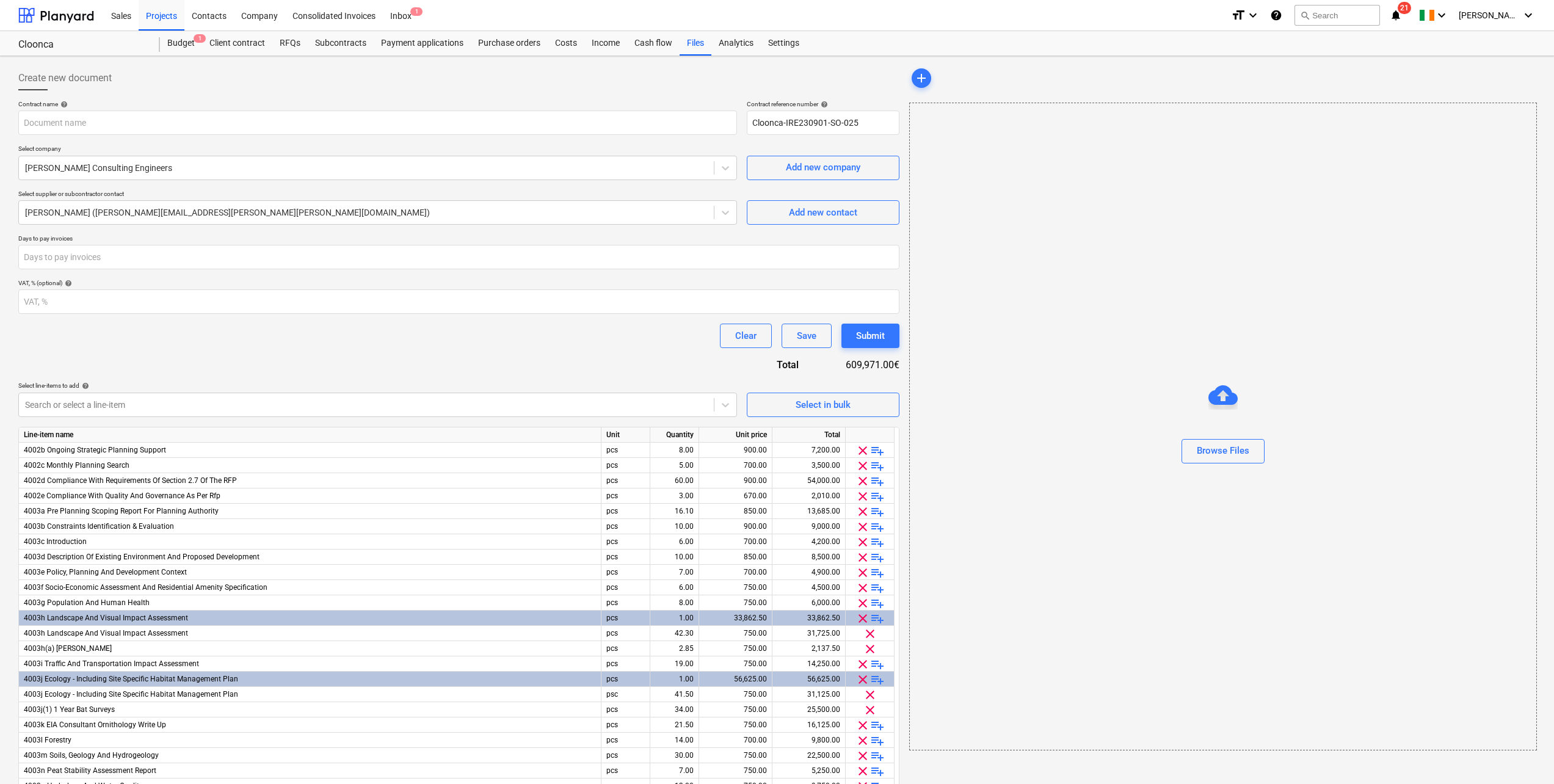
click at [711, 76] on div "Create new document" at bounding box center [459, 78] width 881 height 24
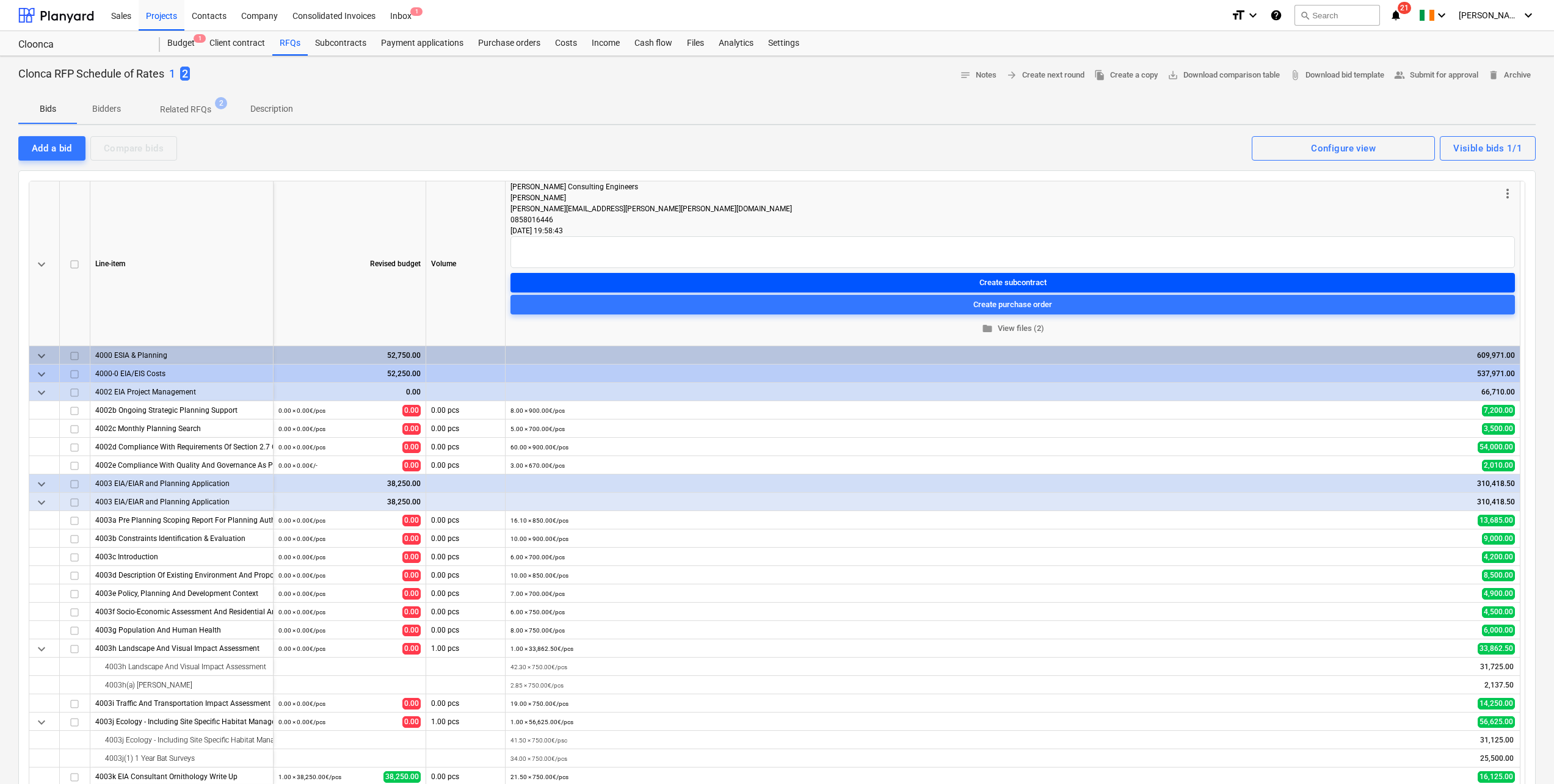
click at [1071, 285] on span "Create subcontract" at bounding box center [1012, 282] width 995 height 14
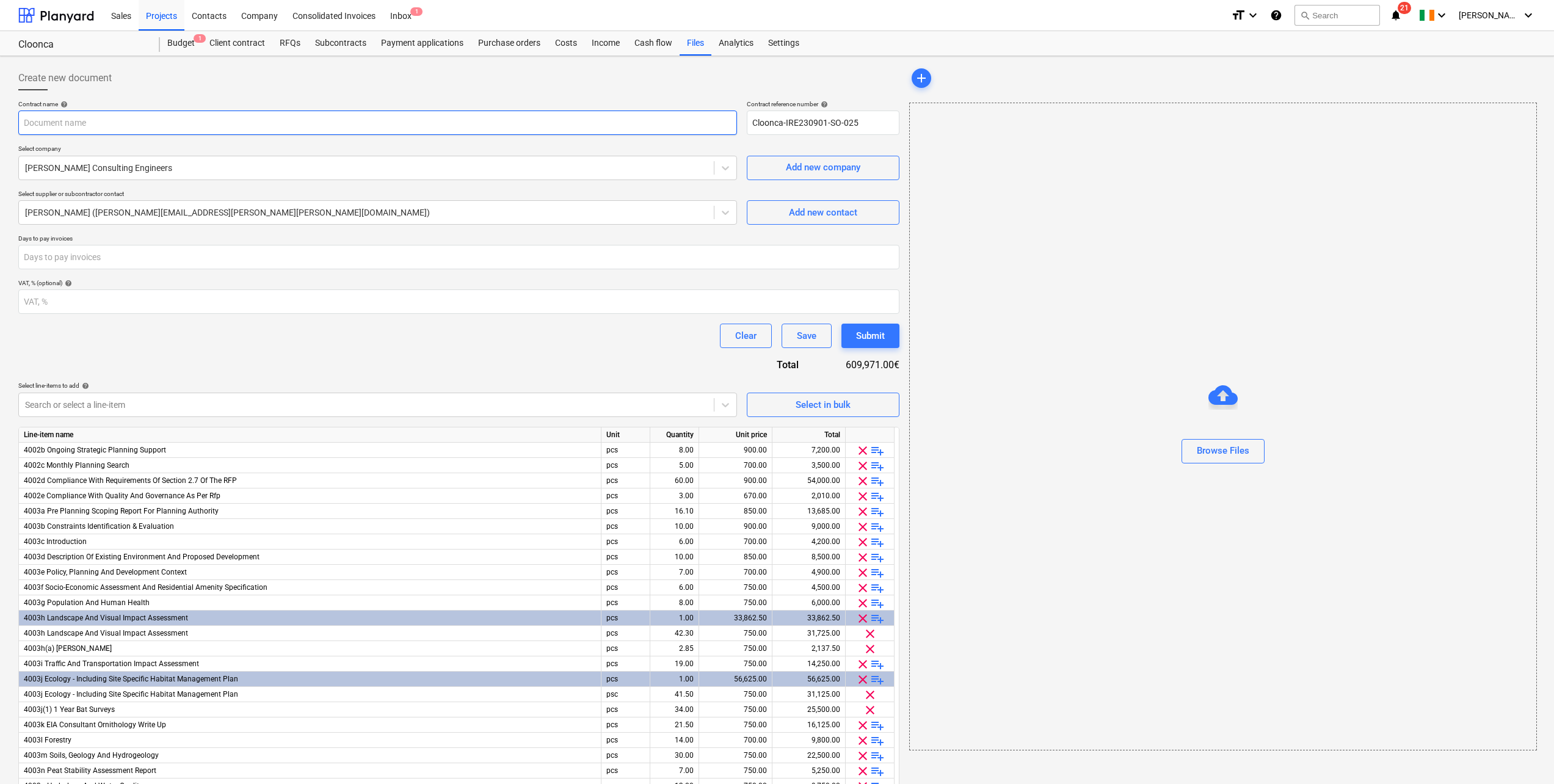
click at [455, 117] on input "text" at bounding box center [378, 122] width 719 height 24
type input "g"
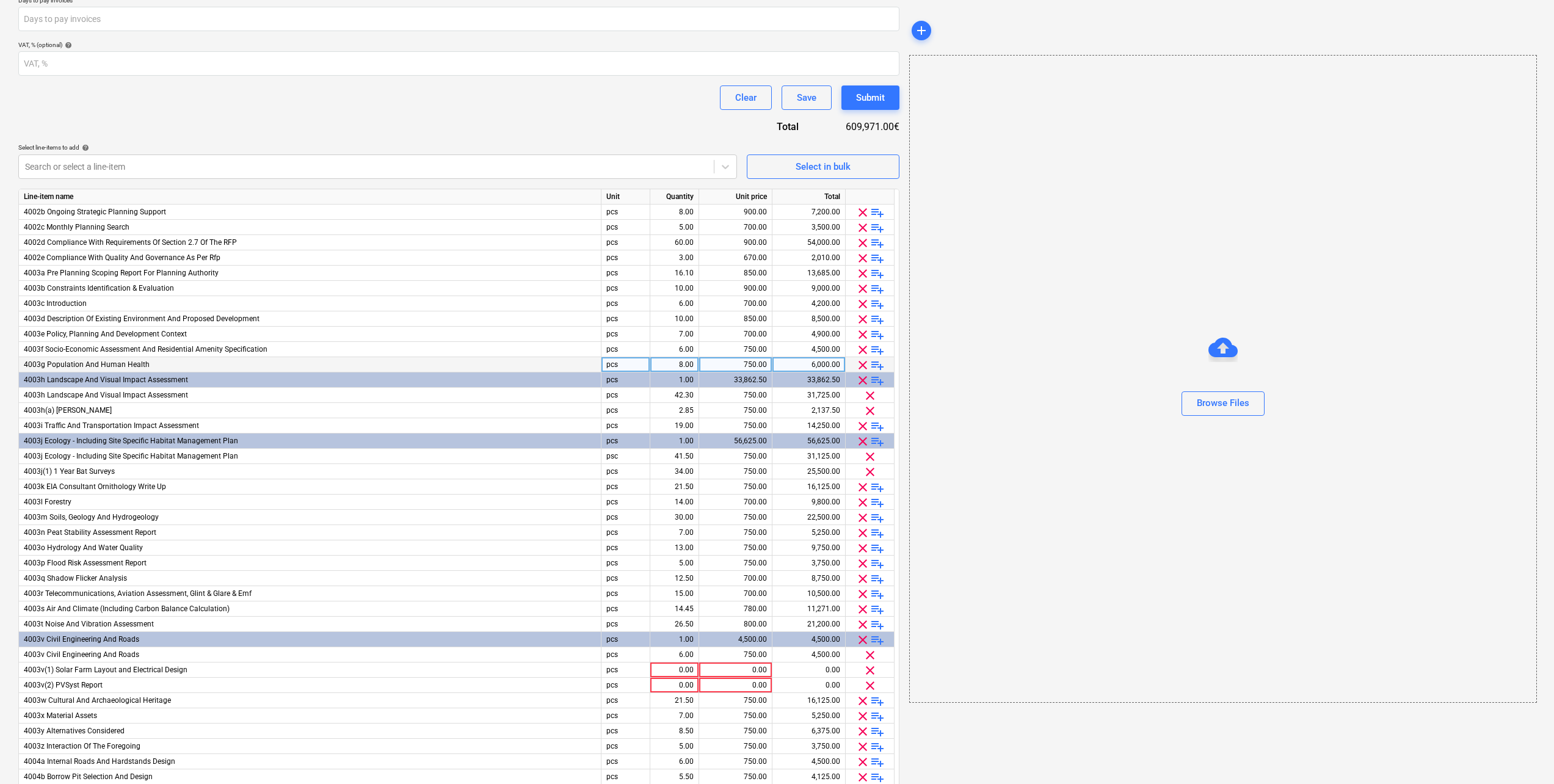
scroll to position [244, 0]
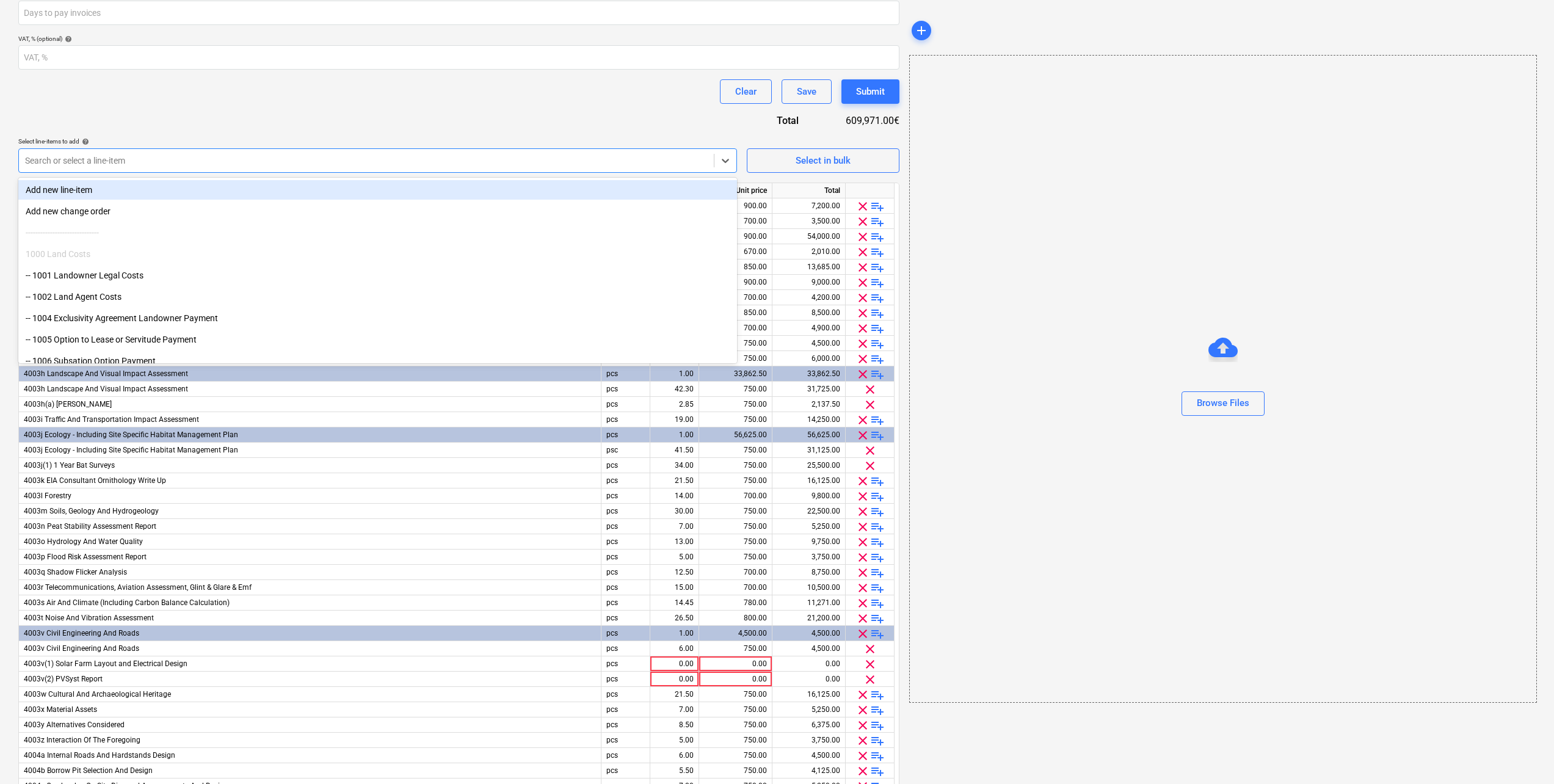
click at [307, 163] on div at bounding box center [366, 160] width 682 height 12
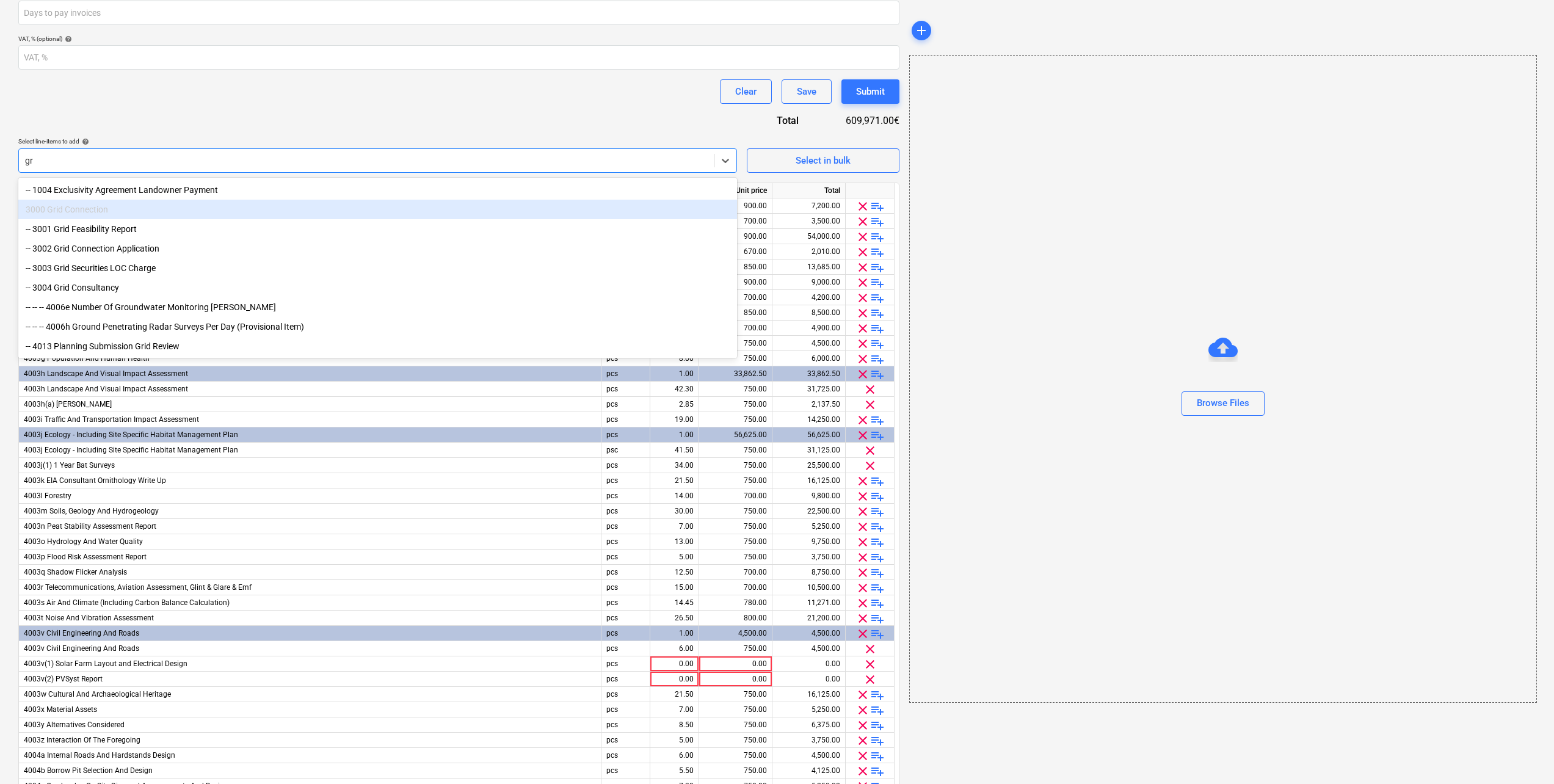
type input "g"
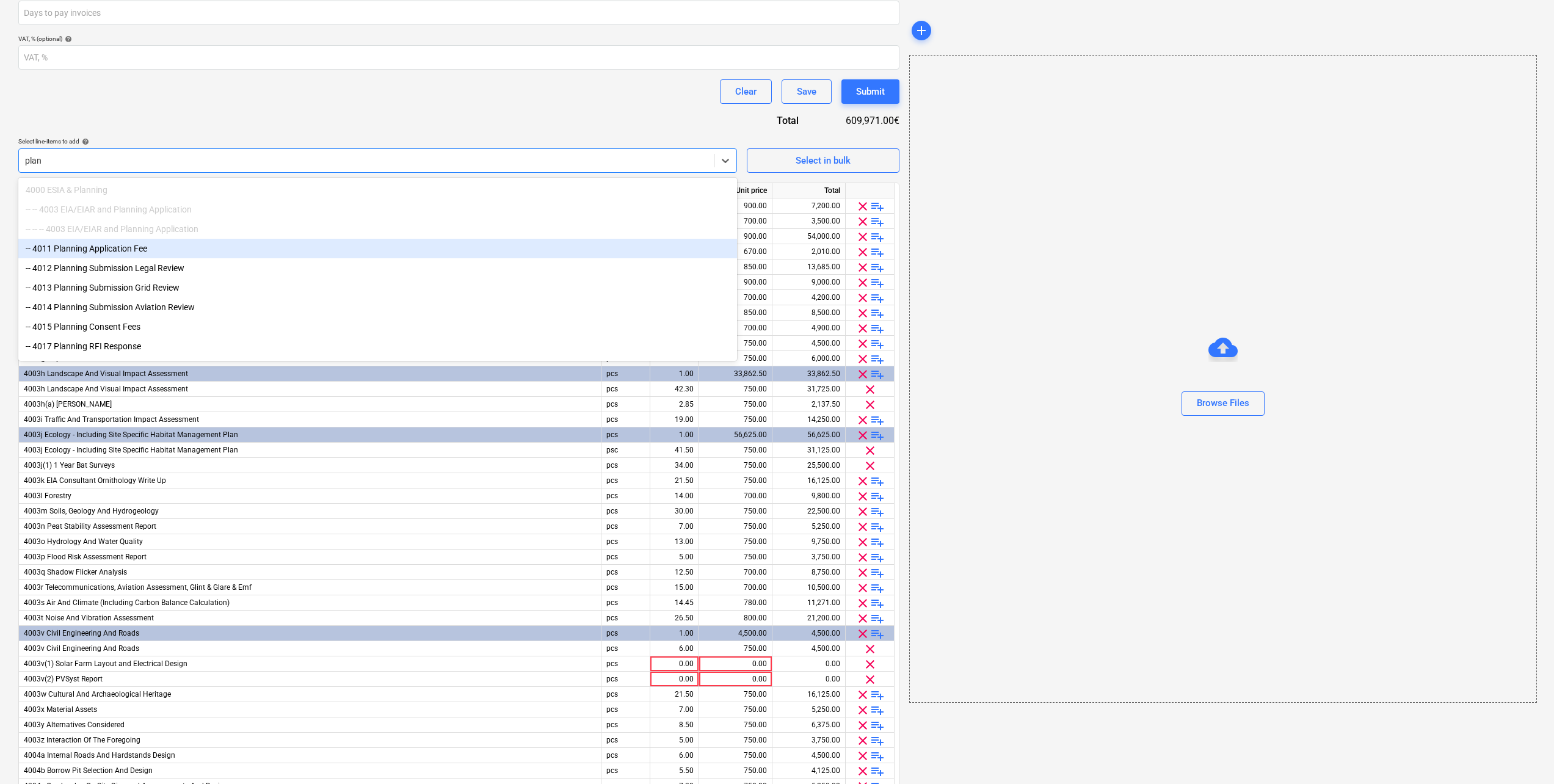
type input "plan"
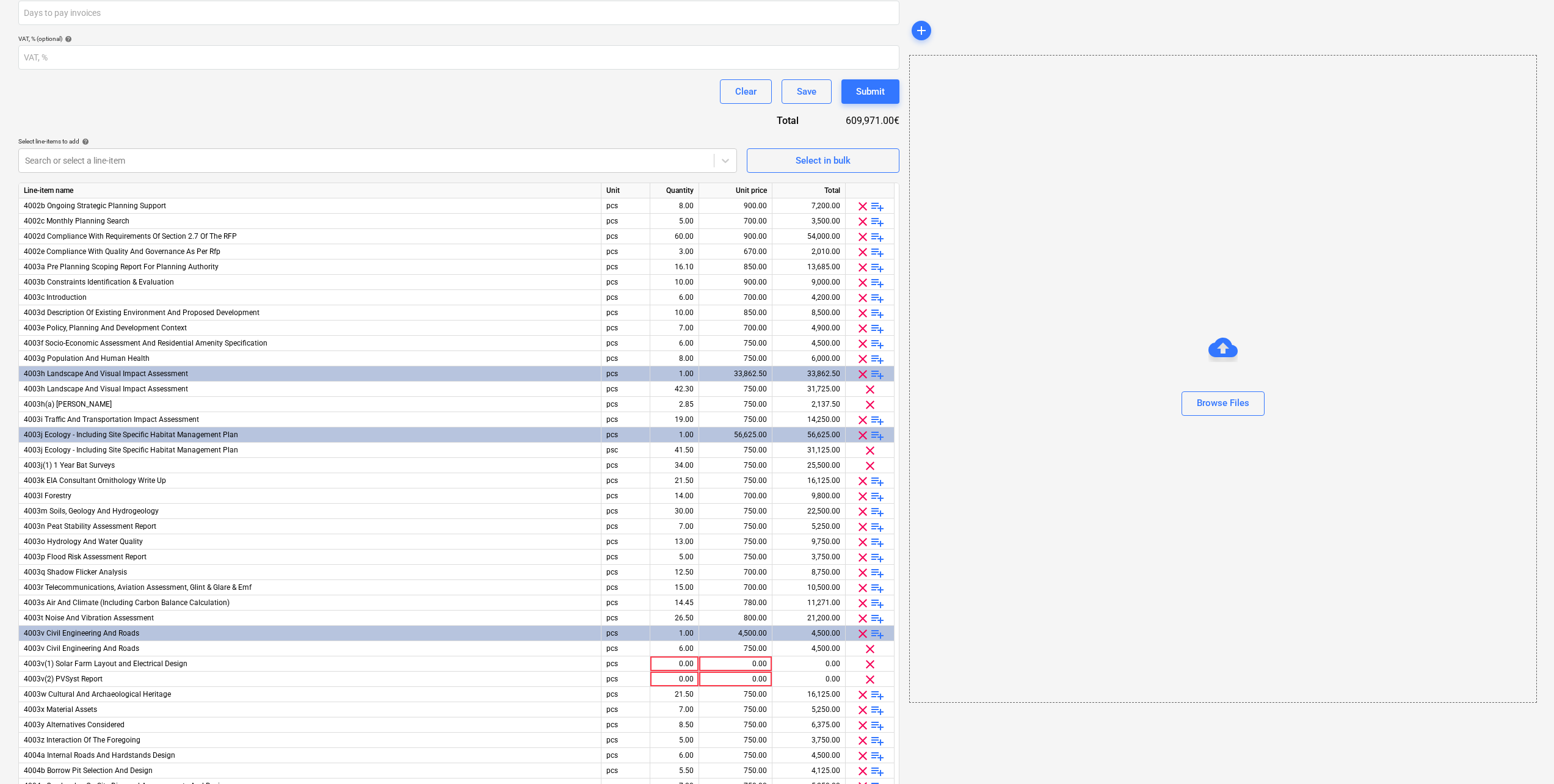
click at [212, 104] on div "Contract name help Contract reference number help Cloonca-IRE230901-SO-025 Sele…" at bounding box center [459, 350] width 881 height 988
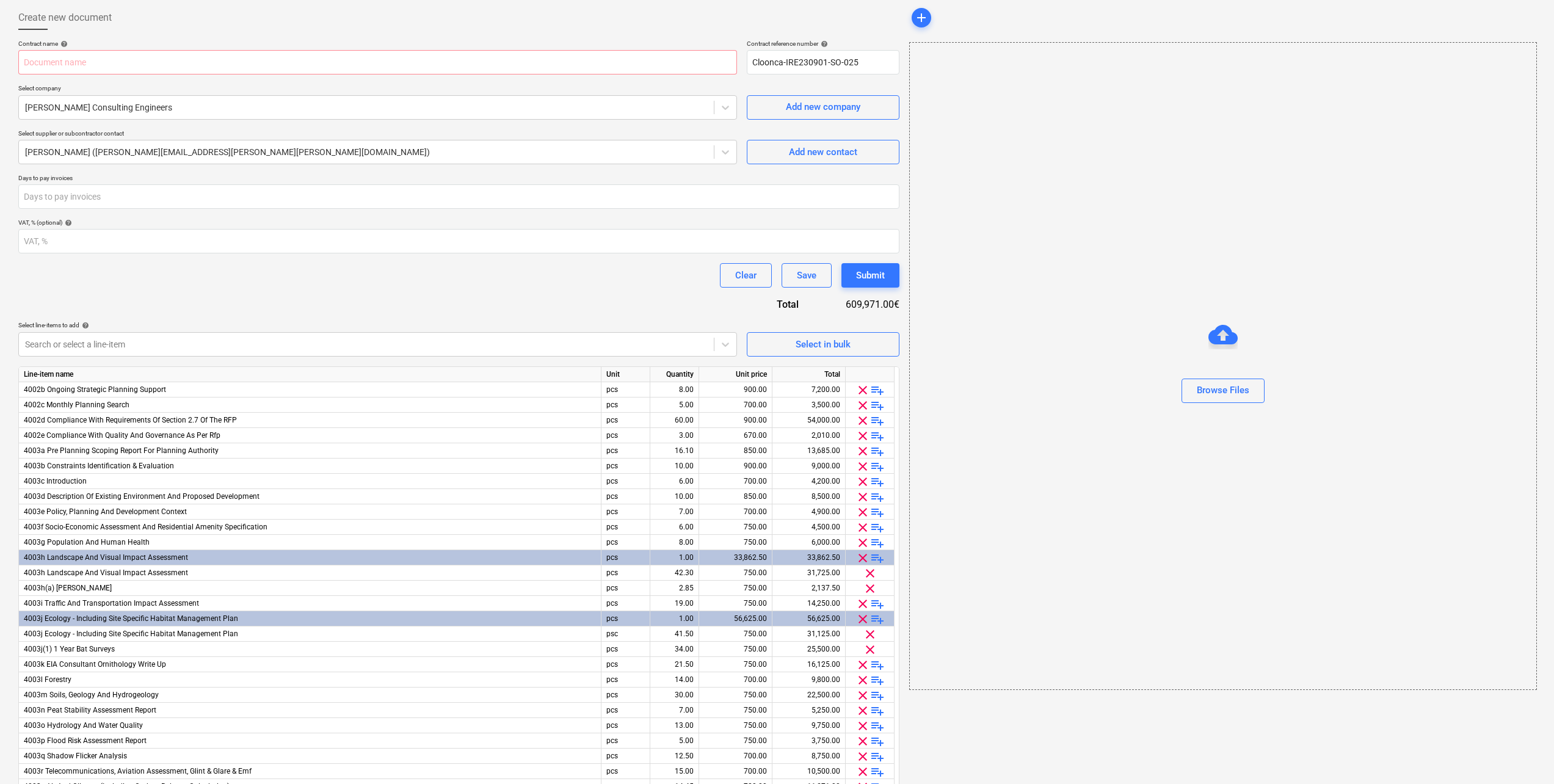
scroll to position [61, 0]
